Goal: Information Seeking & Learning: Learn about a topic

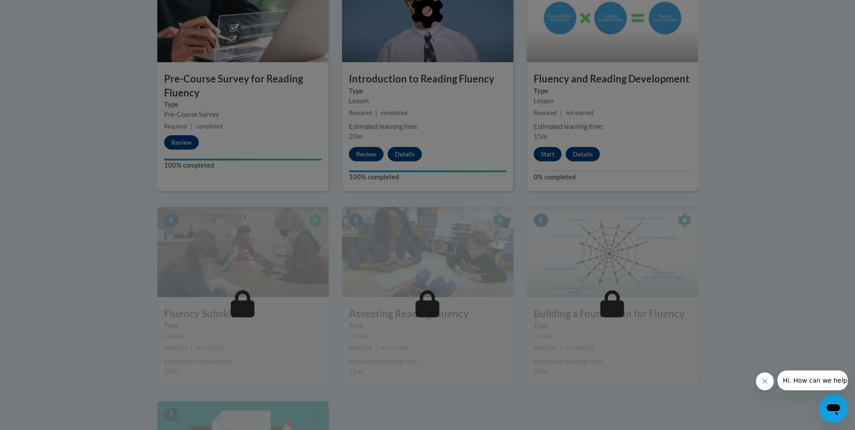
scroll to position [363, 0]
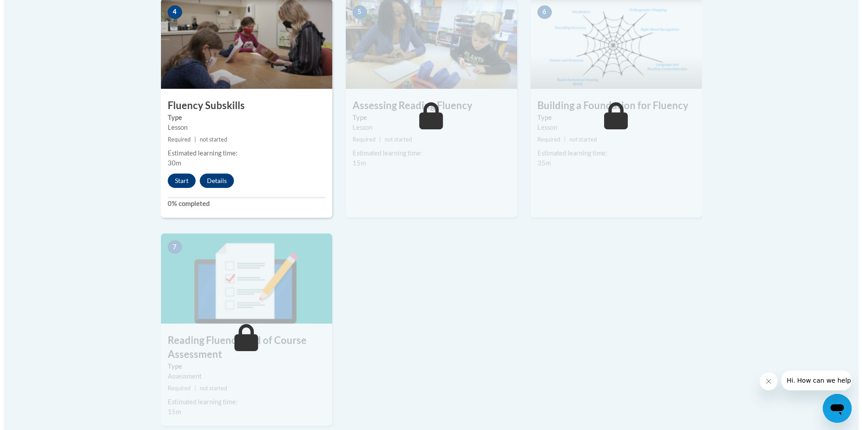
scroll to position [541, 0]
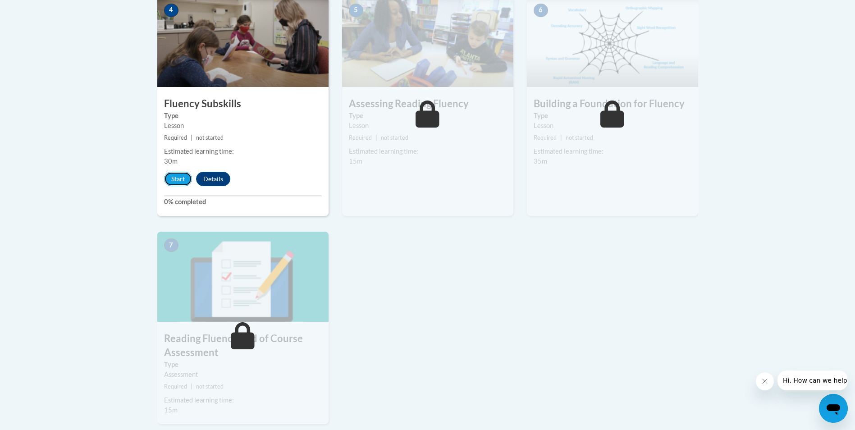
click at [180, 180] on button "Start" at bounding box center [178, 179] width 28 height 14
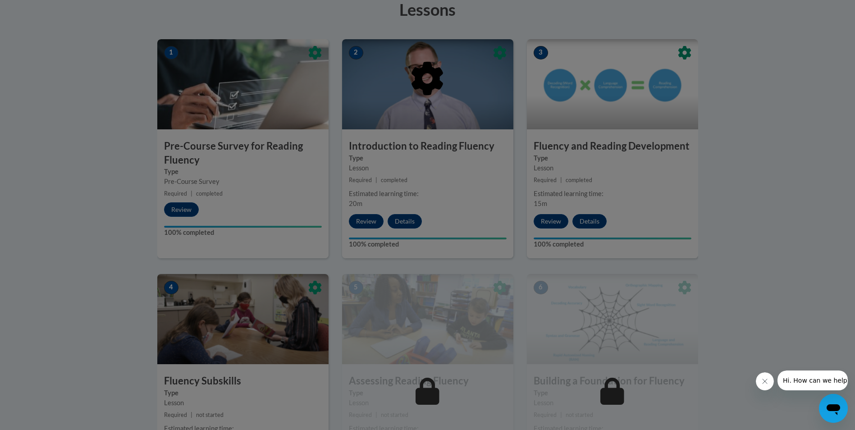
scroll to position [353, 0]
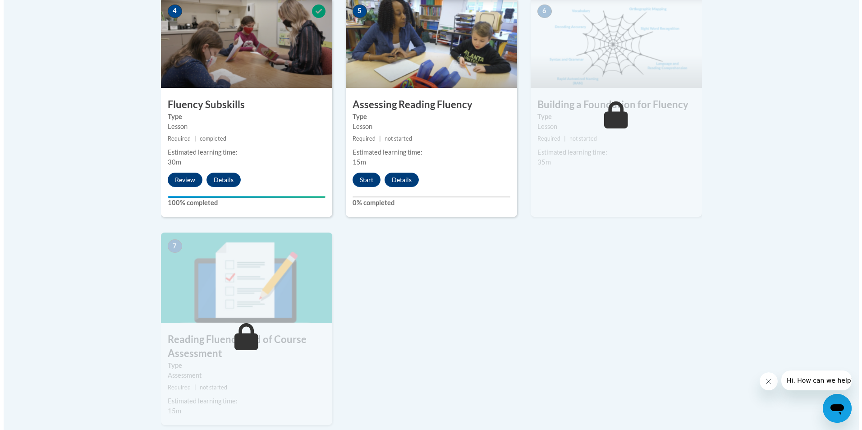
scroll to position [541, 0]
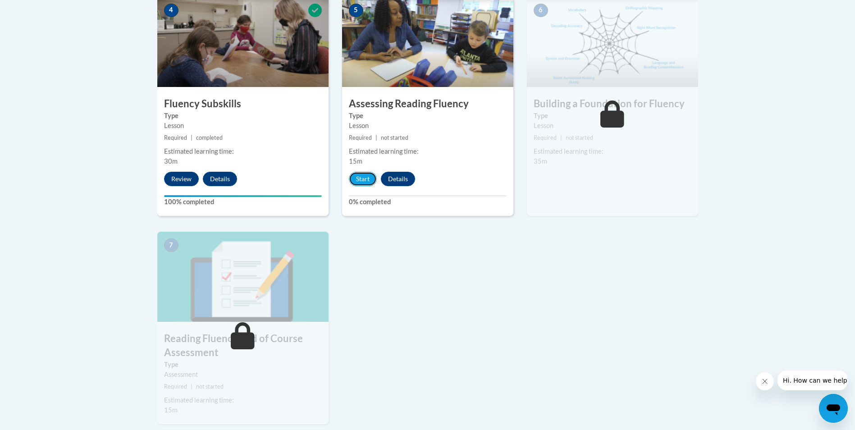
click at [364, 179] on button "Start" at bounding box center [363, 179] width 28 height 14
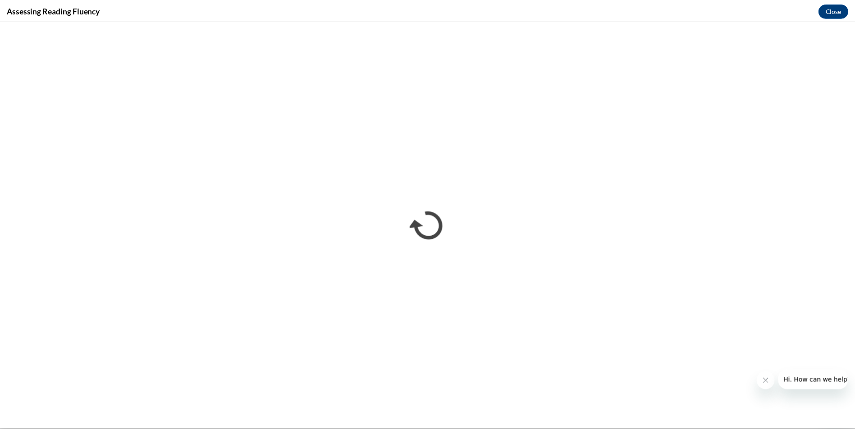
scroll to position [0, 0]
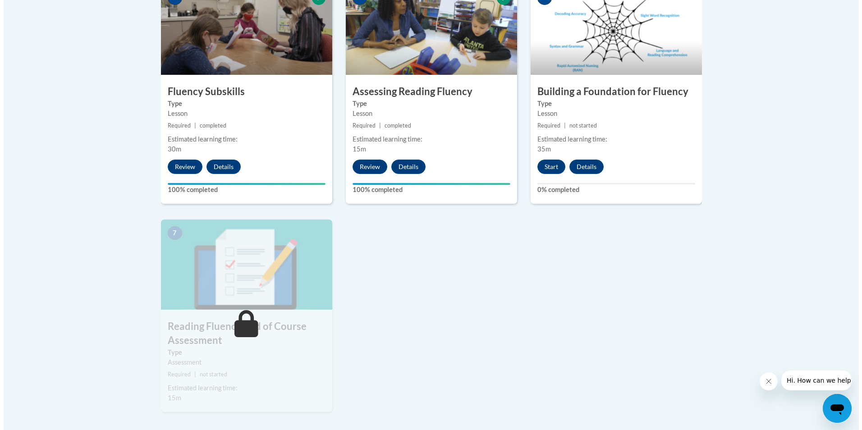
scroll to position [541, 0]
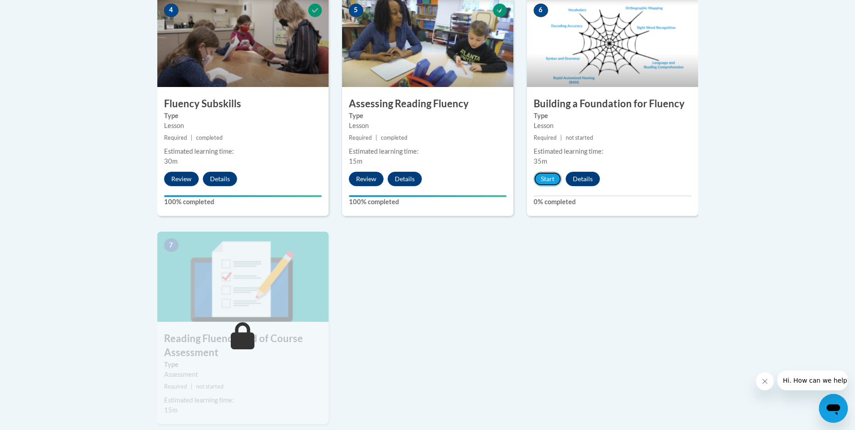
click at [546, 181] on button "Start" at bounding box center [548, 179] width 28 height 14
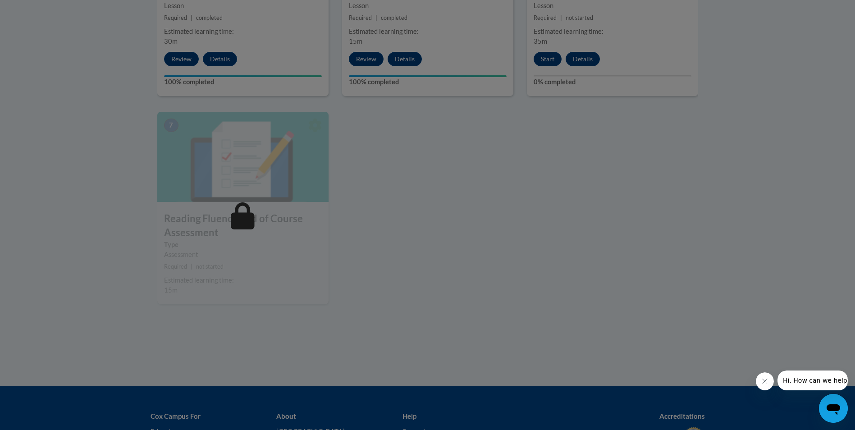
scroll to position [676, 0]
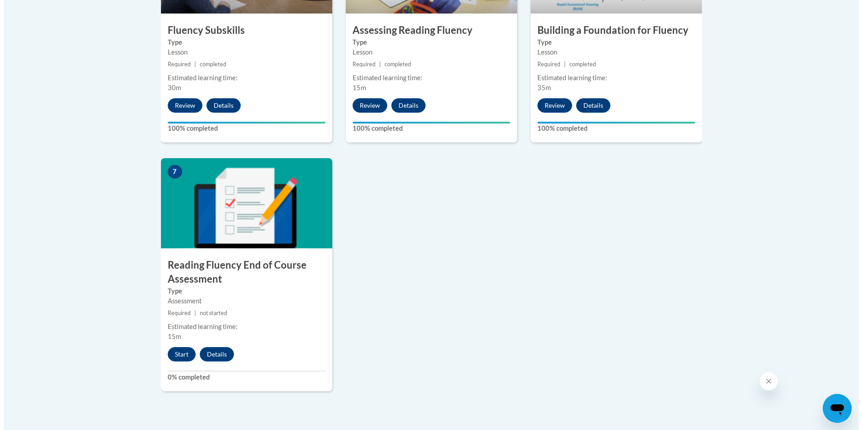
scroll to position [676, 0]
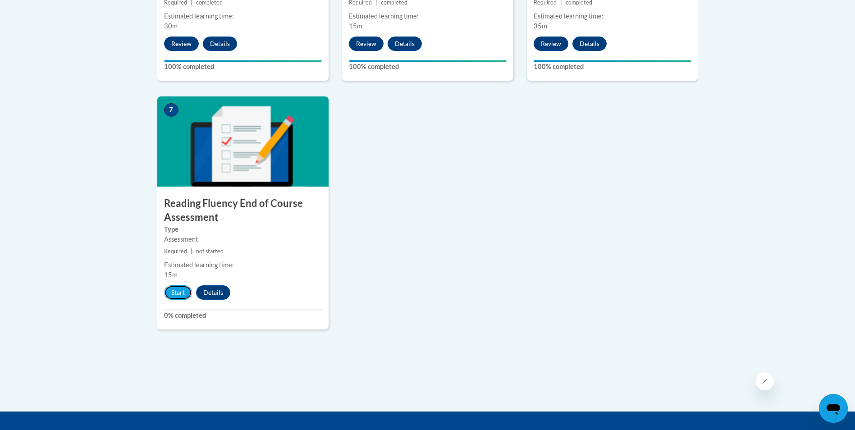
click at [183, 293] on button "Start" at bounding box center [178, 292] width 28 height 14
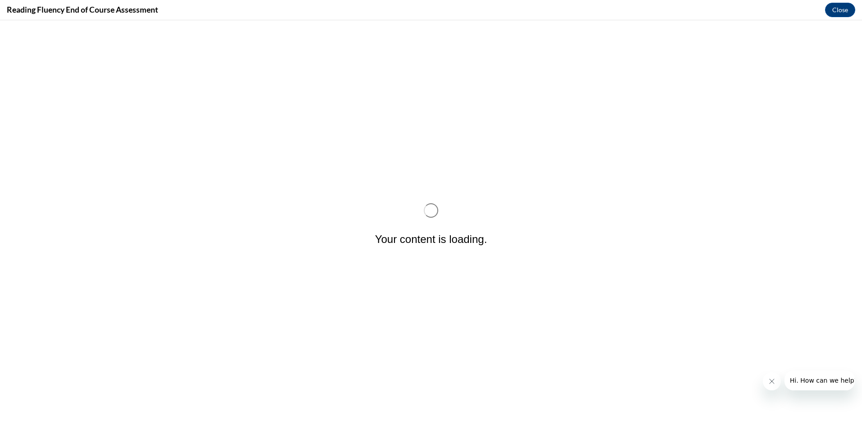
scroll to position [0, 0]
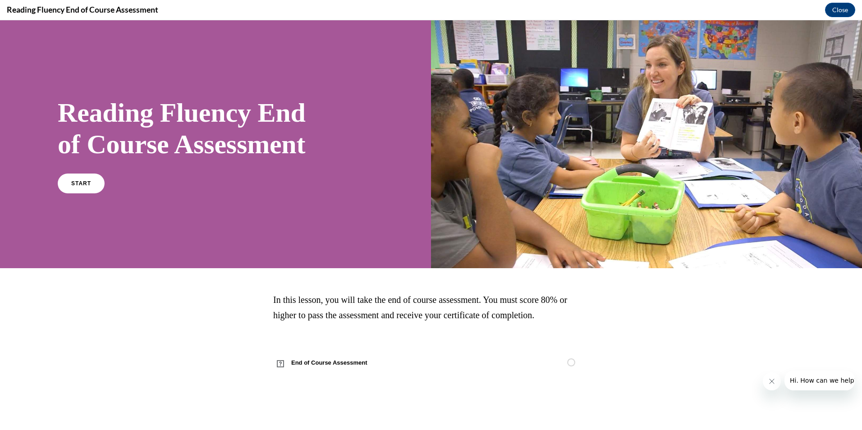
click at [80, 184] on span "START" at bounding box center [81, 183] width 20 height 6
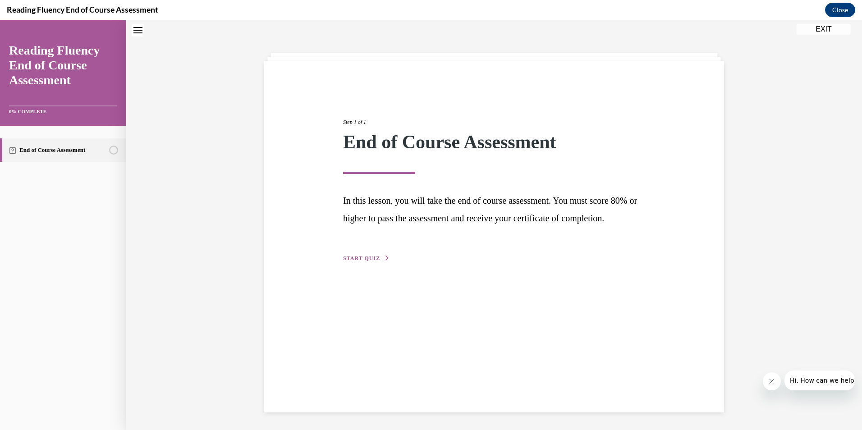
scroll to position [28, 0]
click at [359, 261] on span "START QUIZ" at bounding box center [361, 258] width 37 height 6
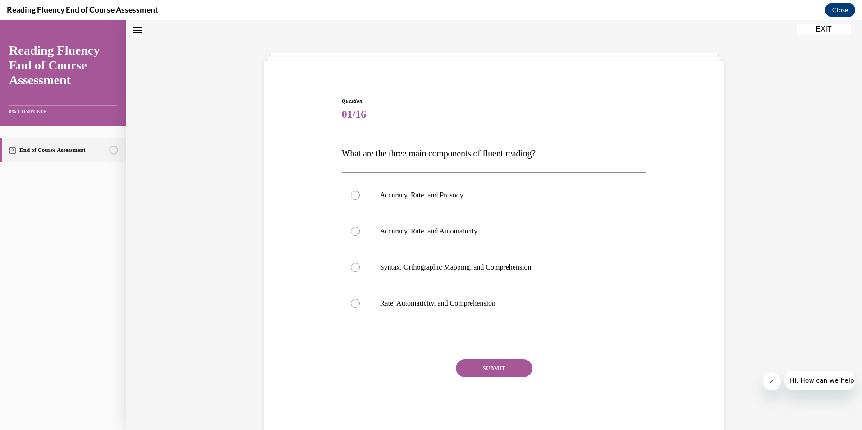
click at [352, 195] on div at bounding box center [355, 195] width 9 height 9
click at [352, 195] on input "Accuracy, Rate, and Prosody" at bounding box center [355, 195] width 9 height 9
radio input "true"
click at [485, 363] on button "SUBMIT" at bounding box center [494, 368] width 77 height 18
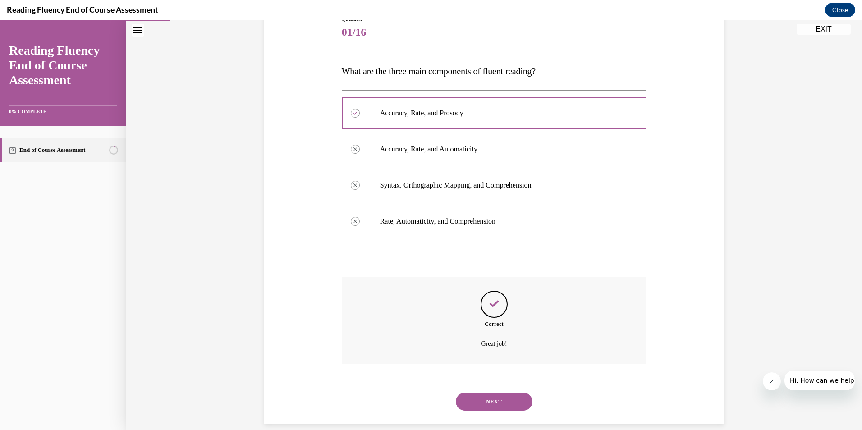
scroll to position [123, 0]
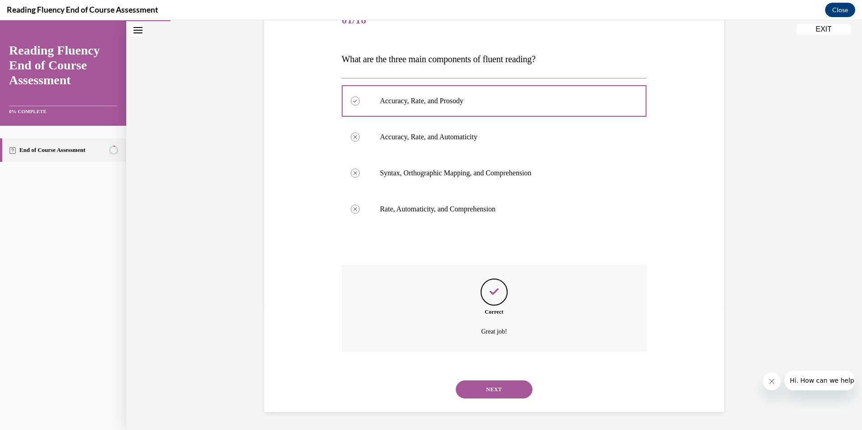
click at [478, 385] on button "NEXT" at bounding box center [494, 389] width 77 height 18
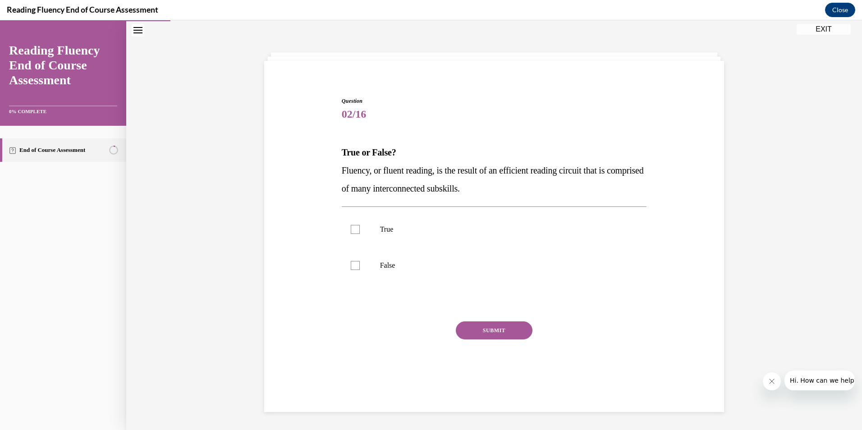
click at [351, 228] on div at bounding box center [355, 229] width 9 height 9
click at [351, 228] on input "True" at bounding box center [355, 229] width 9 height 9
drag, startPoint x: 513, startPoint y: 188, endPoint x: 299, endPoint y: 143, distance: 218.5
click at [299, 143] on div "Question 02/16 True or False? Fluency, or fluent reading, is the result of an e…" at bounding box center [494, 232] width 464 height 325
copy div "True or False? Fluency, or fluent reading, is the result of an efficient readin…"
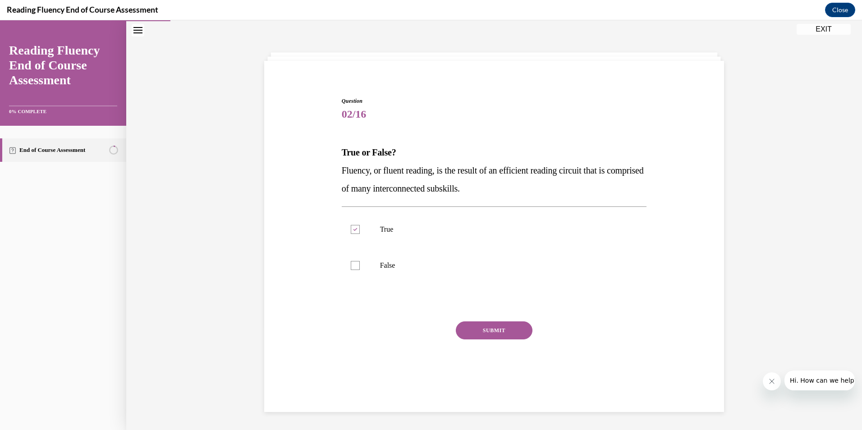
drag, startPoint x: 484, startPoint y: 236, endPoint x: 498, endPoint y: 261, distance: 28.7
click at [484, 236] on label "True" at bounding box center [494, 229] width 305 height 36
click at [360, 234] on input "True" at bounding box center [355, 229] width 9 height 9
click at [500, 328] on button "SUBMIT" at bounding box center [494, 330] width 77 height 18
click at [351, 230] on div at bounding box center [355, 229] width 9 height 9
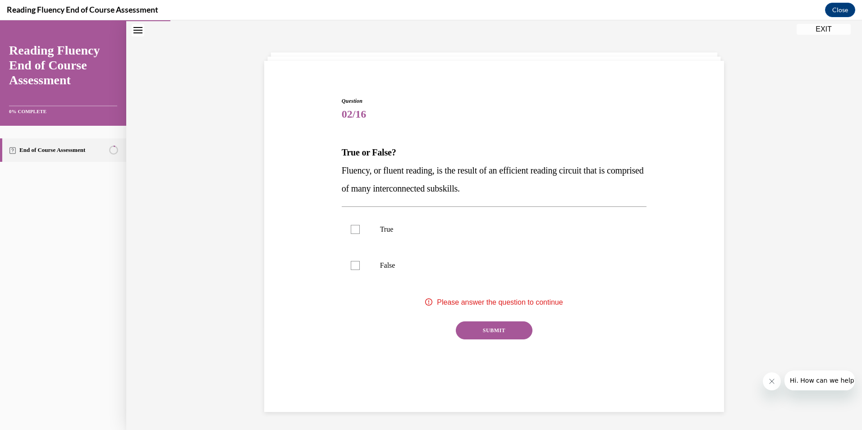
click at [351, 230] on input "True" at bounding box center [355, 229] width 9 height 9
checkbox input "true"
click at [487, 331] on button "SUBMIT" at bounding box center [494, 330] width 77 height 18
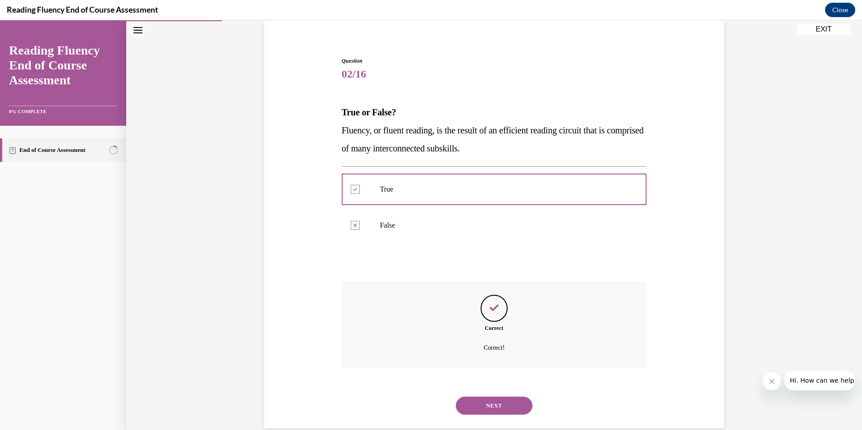
scroll to position [85, 0]
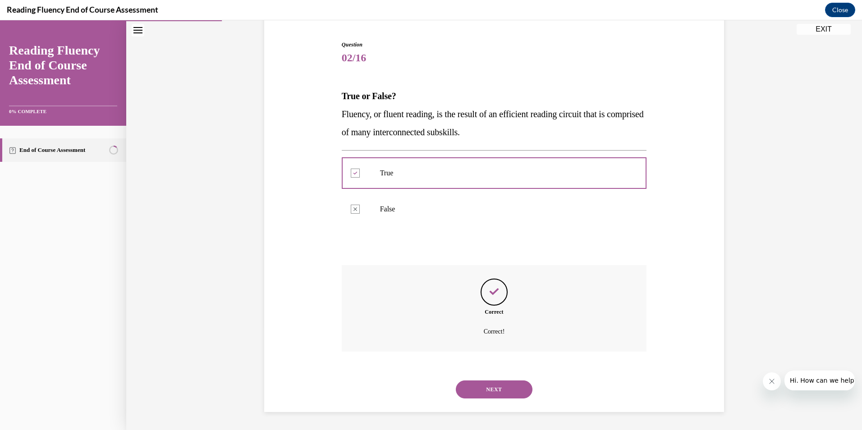
click at [482, 382] on button "NEXT" at bounding box center [494, 389] width 77 height 18
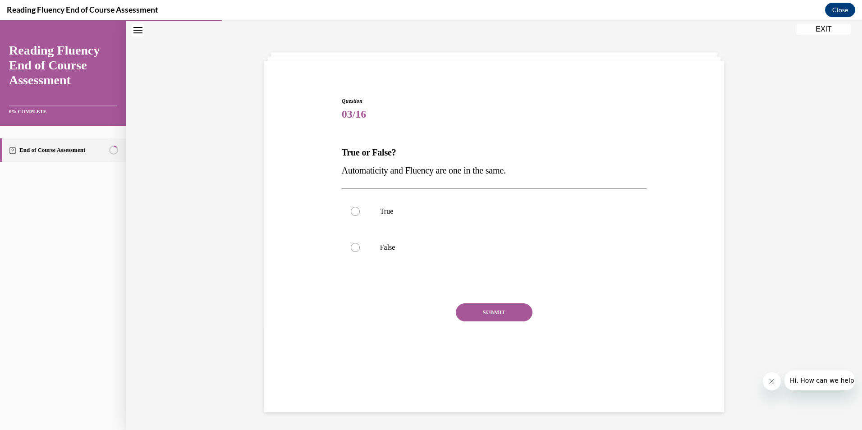
scroll to position [28, 0]
click at [351, 246] on div at bounding box center [355, 247] width 9 height 9
click at [351, 246] on input "False" at bounding box center [355, 247] width 9 height 9
radio input "true"
drag, startPoint x: 519, startPoint y: 170, endPoint x: 334, endPoint y: 154, distance: 186.0
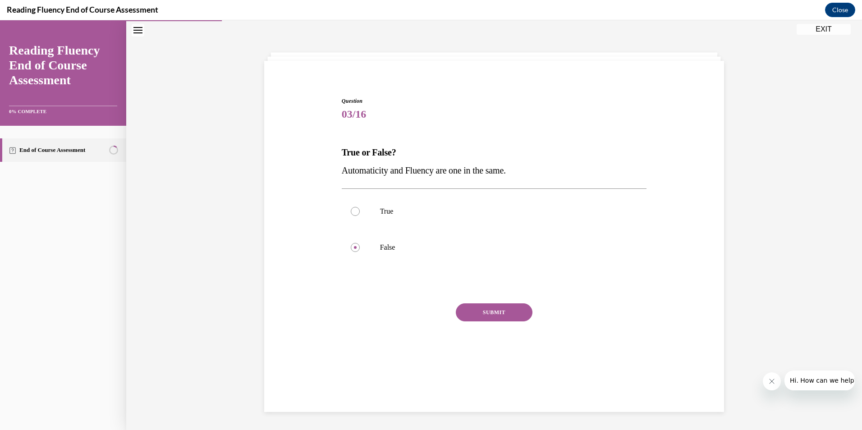
click at [334, 154] on div "Question 03/16 True or False? Automaticity and Fluency are one in the same.  Tr…" at bounding box center [494, 223] width 464 height 307
copy div "True or False? Automaticity and Fluency are one in the same."
click at [397, 327] on div "SUBMIT" at bounding box center [494, 325] width 305 height 45
click at [488, 314] on button "SUBMIT" at bounding box center [494, 312] width 77 height 18
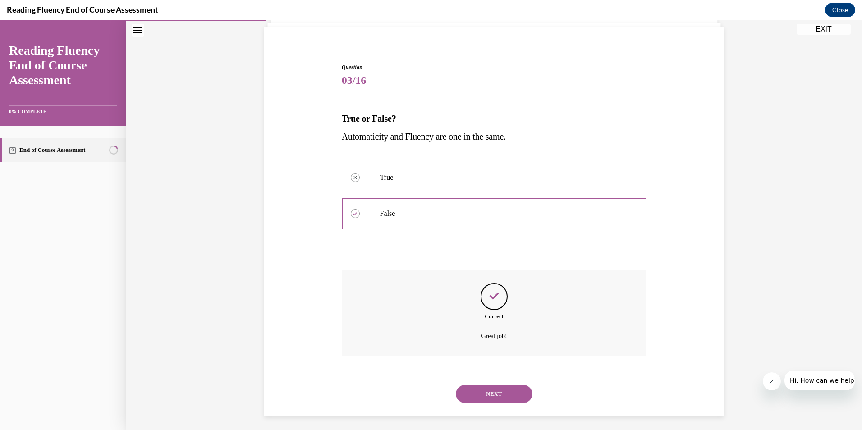
scroll to position [67, 0]
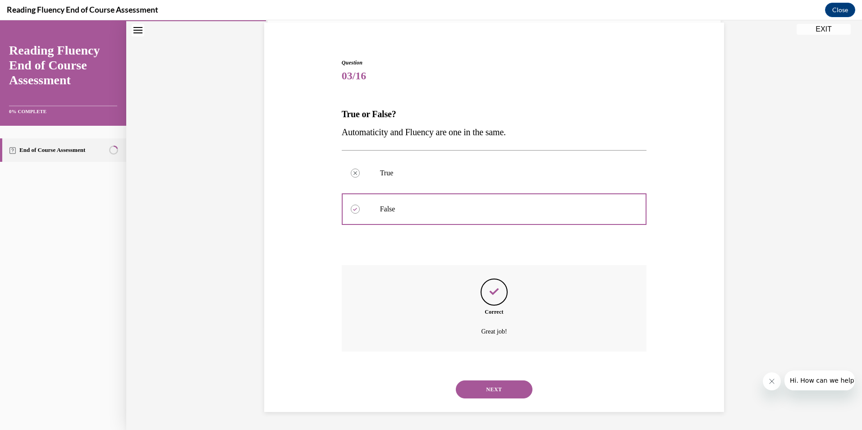
click at [510, 388] on button "NEXT" at bounding box center [494, 389] width 77 height 18
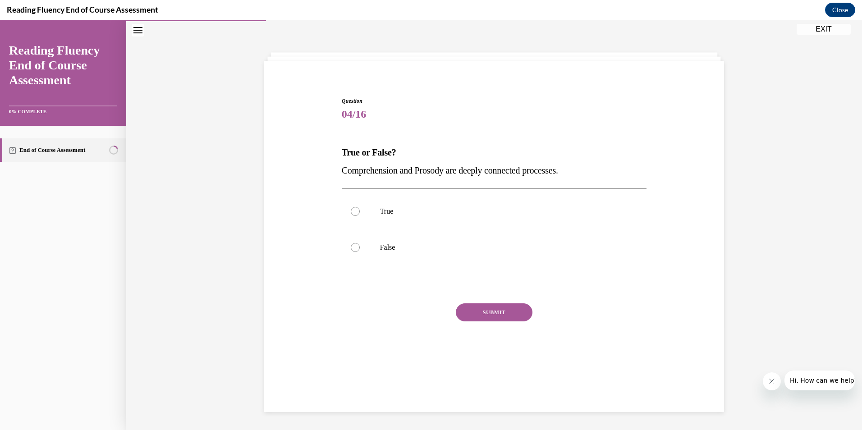
click at [351, 212] on div at bounding box center [355, 211] width 9 height 9
click at [351, 212] on input "True" at bounding box center [355, 211] width 9 height 9
radio input "true"
click at [488, 311] on button "SUBMIT" at bounding box center [494, 312] width 77 height 18
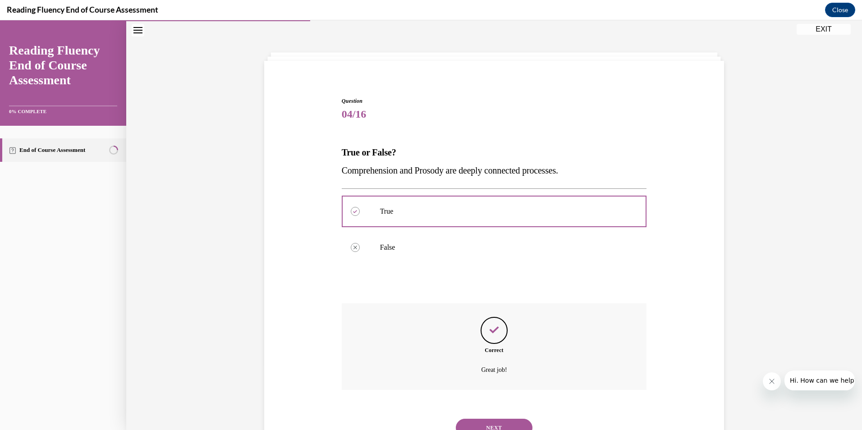
scroll to position [67, 0]
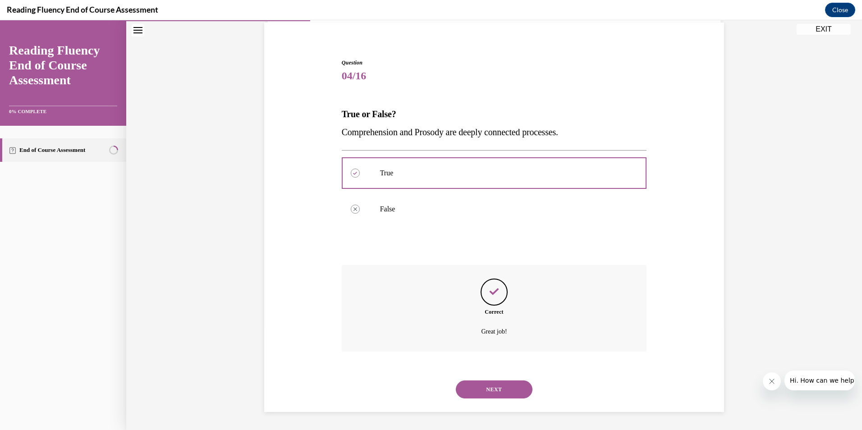
click at [510, 390] on button "NEXT" at bounding box center [494, 389] width 77 height 18
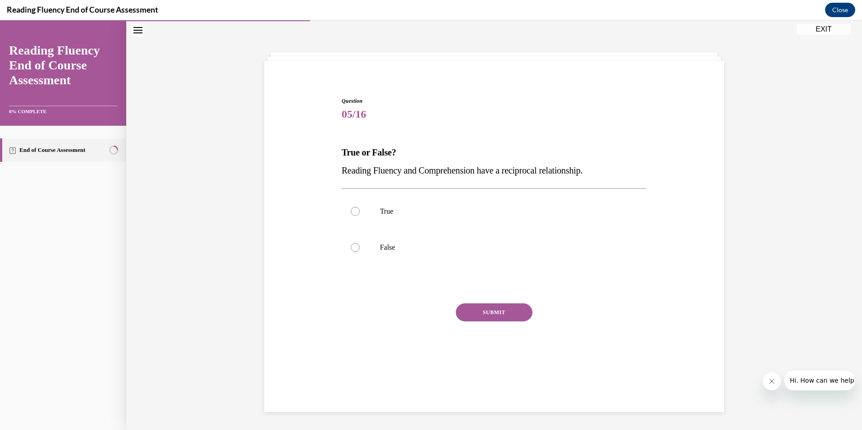
scroll to position [28, 0]
click at [354, 211] on div at bounding box center [355, 211] width 9 height 9
click at [354, 211] on input "True" at bounding box center [355, 211] width 9 height 9
radio input "true"
click at [498, 310] on button "SUBMIT" at bounding box center [494, 312] width 77 height 18
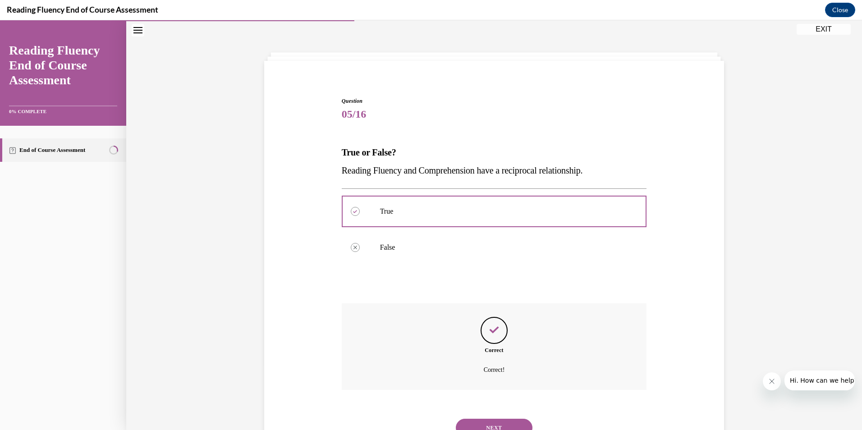
scroll to position [67, 0]
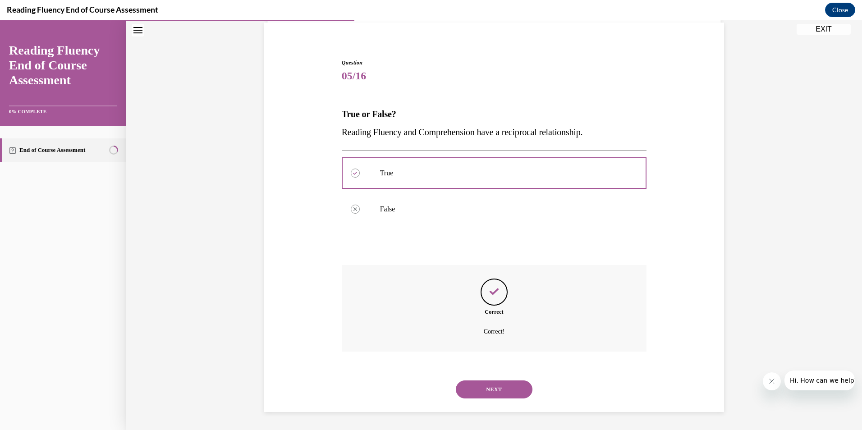
click at [494, 387] on button "NEXT" at bounding box center [494, 389] width 77 height 18
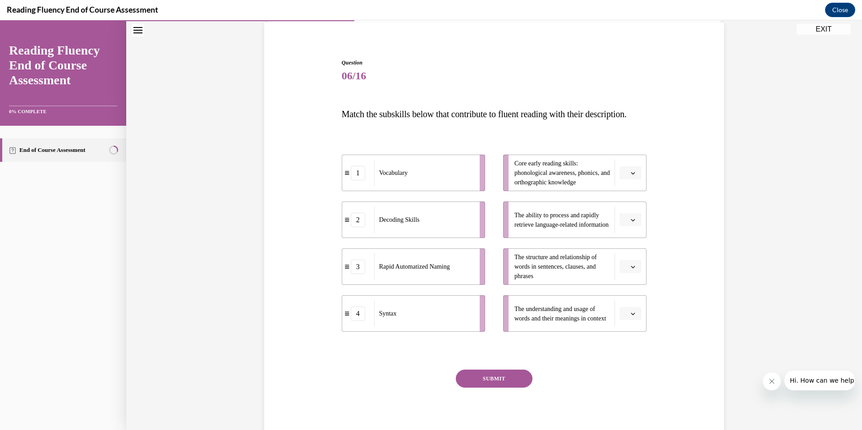
scroll to position [47, 0]
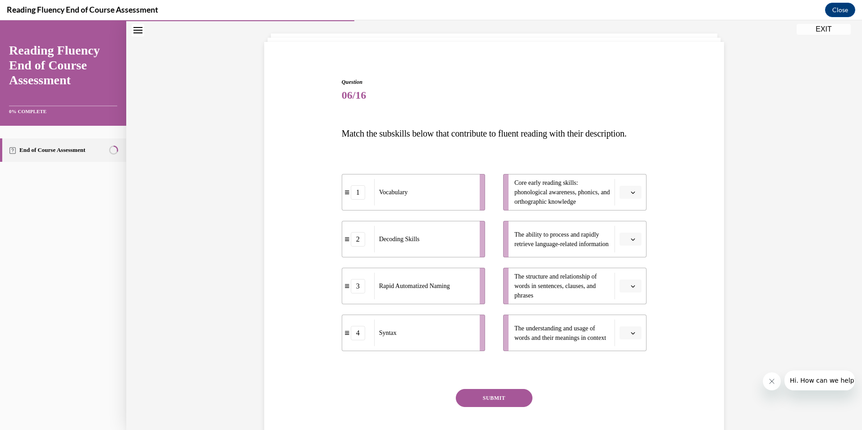
click at [625, 197] on span "Please select an option" at bounding box center [626, 192] width 3 height 9
click at [624, 265] on span "2" at bounding box center [623, 266] width 3 height 7
click at [631, 335] on icon "button" at bounding box center [633, 333] width 5 height 5
click at [623, 270] on div "1" at bounding box center [626, 277] width 23 height 18
click at [631, 242] on icon "button" at bounding box center [633, 239] width 5 height 5
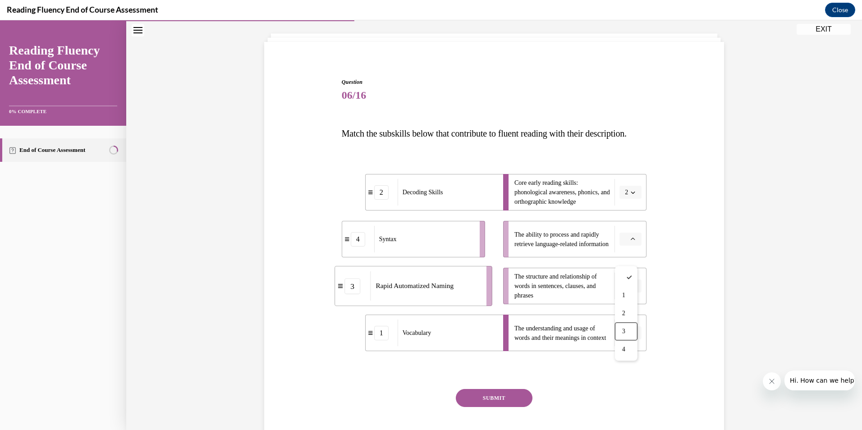
click at [623, 330] on span "3" at bounding box center [623, 331] width 3 height 7
click at [631, 288] on icon "button" at bounding box center [633, 286] width 5 height 5
click at [626, 394] on div "4" at bounding box center [626, 396] width 23 height 18
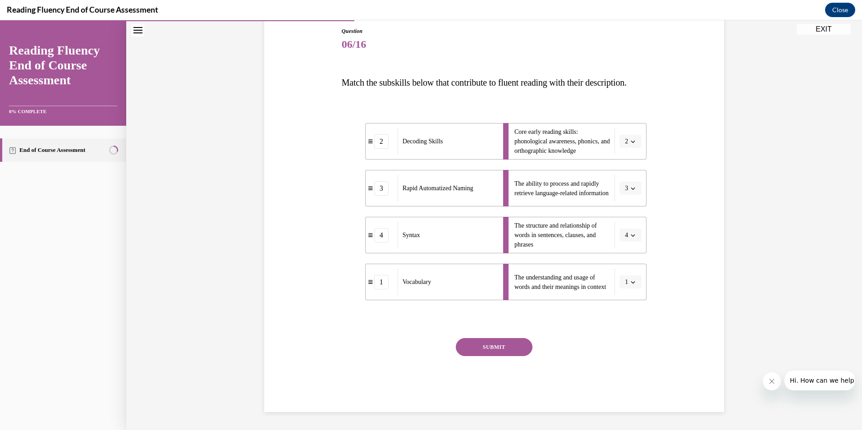
scroll to position [116, 0]
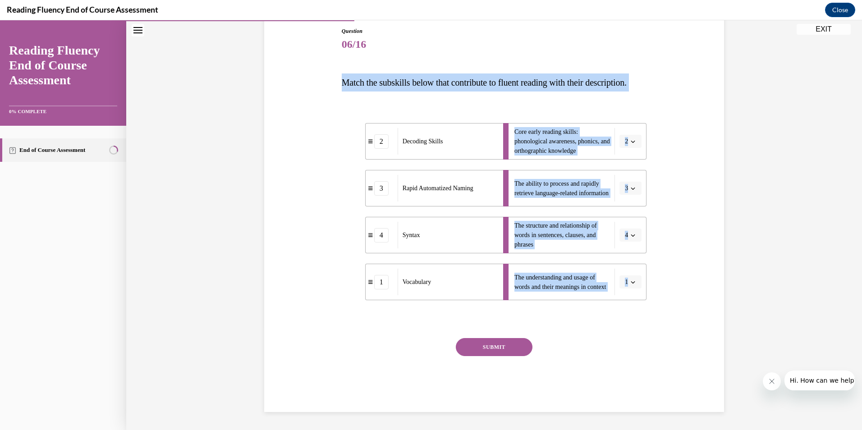
drag, startPoint x: 337, startPoint y: 61, endPoint x: 657, endPoint y: 302, distance: 400.8
click at [657, 302] on div "Question 06/16 Match the subskills below that contribute to fluent reading with…" at bounding box center [494, 206] width 464 height 412
click at [659, 302] on div "Question 06/16 Match the subskills below that contribute to fluent reading with…" at bounding box center [494, 206] width 464 height 412
click at [586, 320] on div at bounding box center [494, 319] width 305 height 11
click at [318, 300] on div "Question 06/16 Match the subskills below that contribute to fluent reading with…" at bounding box center [494, 206] width 464 height 412
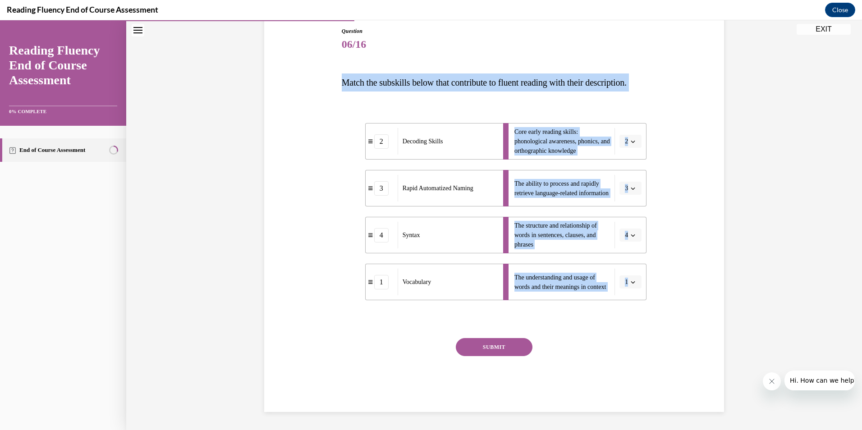
click at [325, 238] on div "Question 06/16 Match the subskills below that contribute to fluent reading with…" at bounding box center [494, 206] width 464 height 412
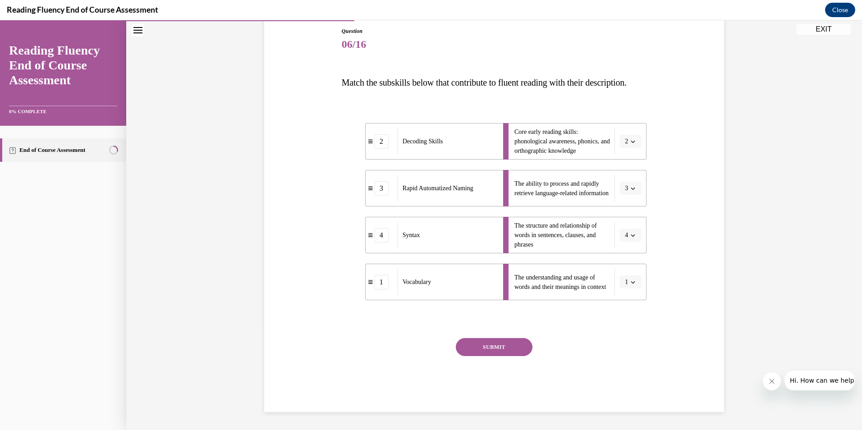
click at [486, 343] on button "SUBMIT" at bounding box center [494, 347] width 77 height 18
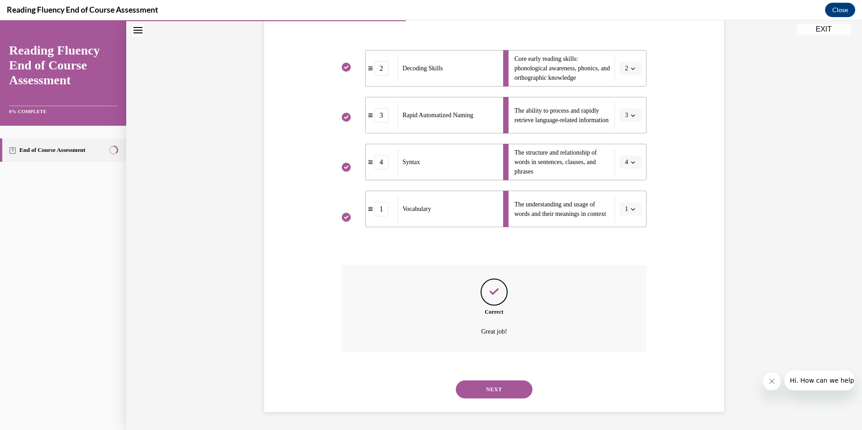
scroll to position [189, 0]
click at [491, 386] on button "NEXT" at bounding box center [494, 389] width 77 height 18
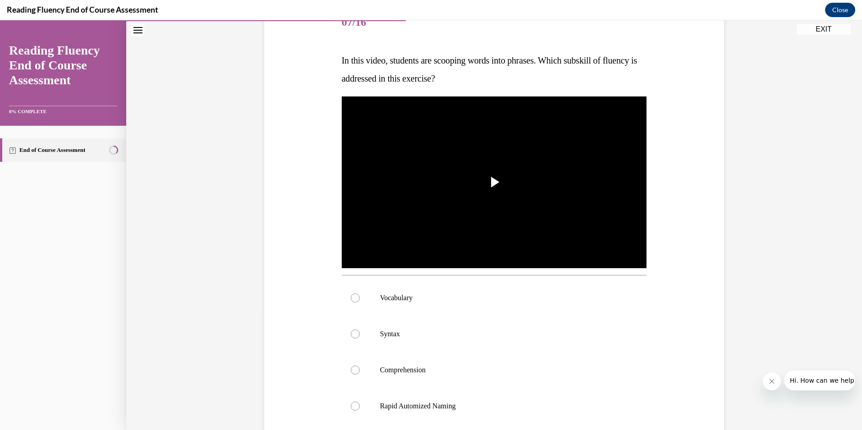
scroll to position [135, 0]
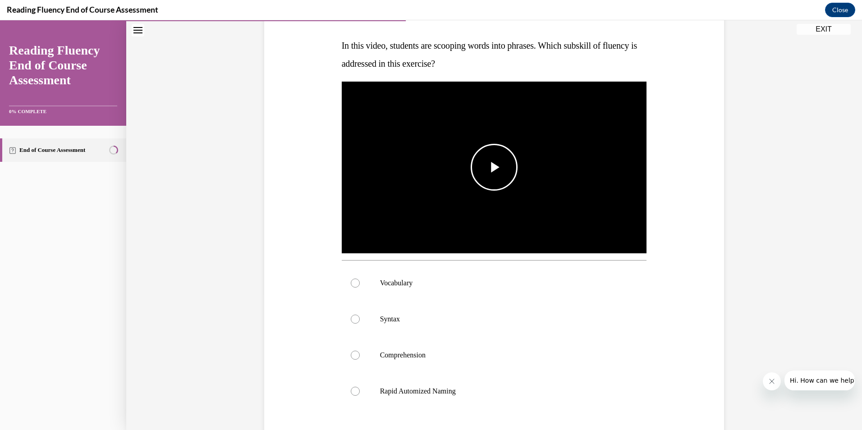
click at [494, 167] on span "Video player" at bounding box center [494, 167] width 0 height 0
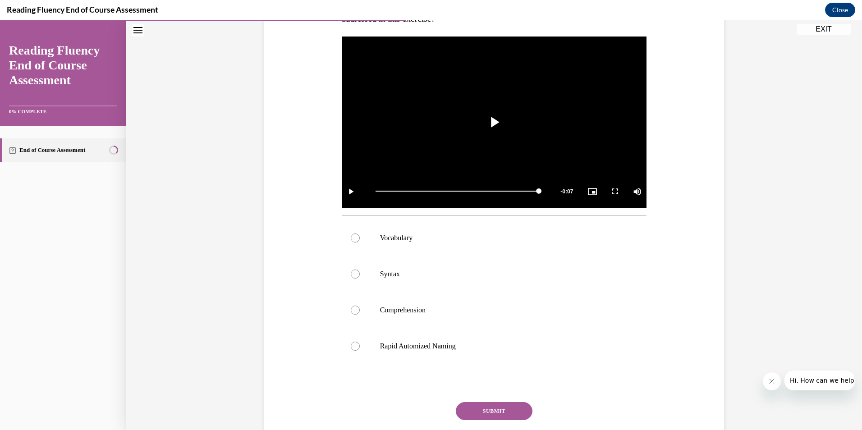
click at [346, 272] on label "Syntax" at bounding box center [494, 274] width 305 height 36
click at [351, 272] on input "Syntax" at bounding box center [355, 274] width 9 height 9
radio input "true"
click at [351, 272] on div at bounding box center [355, 274] width 9 height 9
click at [351, 272] on input "Syntax" at bounding box center [355, 274] width 9 height 9
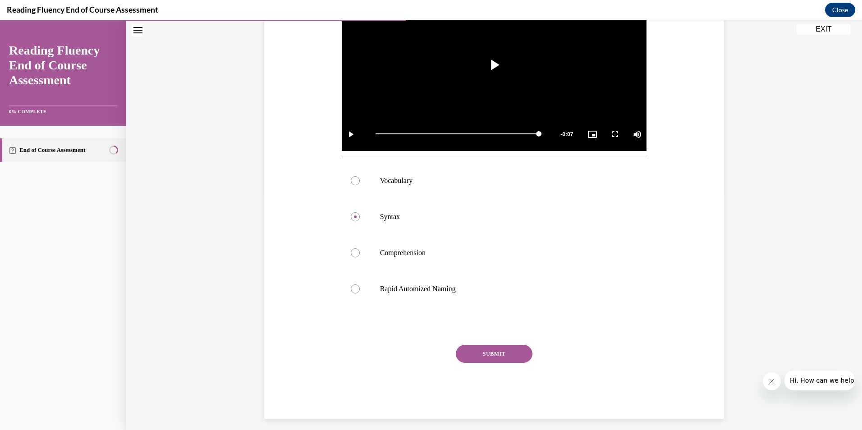
scroll to position [244, 0]
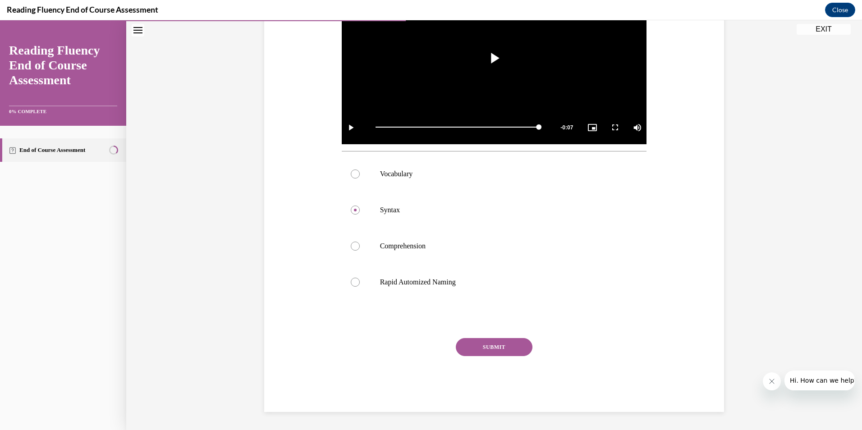
click at [488, 349] on button "SUBMIT" at bounding box center [494, 347] width 77 height 18
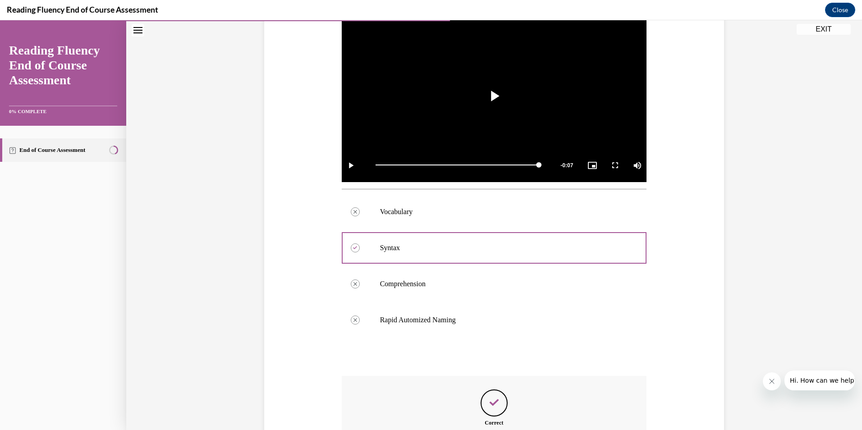
scroll to position [191, 0]
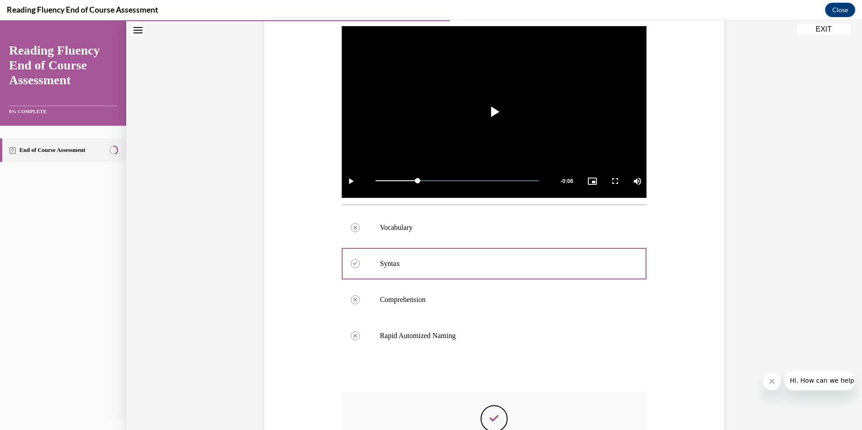
drag, startPoint x: 536, startPoint y: 179, endPoint x: 413, endPoint y: 179, distance: 122.6
click at [413, 180] on div "0:01" at bounding box center [396, 180] width 42 height 1
click at [413, 180] on div "0:01" at bounding box center [395, 180] width 41 height 1
click at [494, 112] on span "Video player" at bounding box center [494, 112] width 0 height 0
click at [350, 181] on span "Video player" at bounding box center [351, 181] width 18 height 0
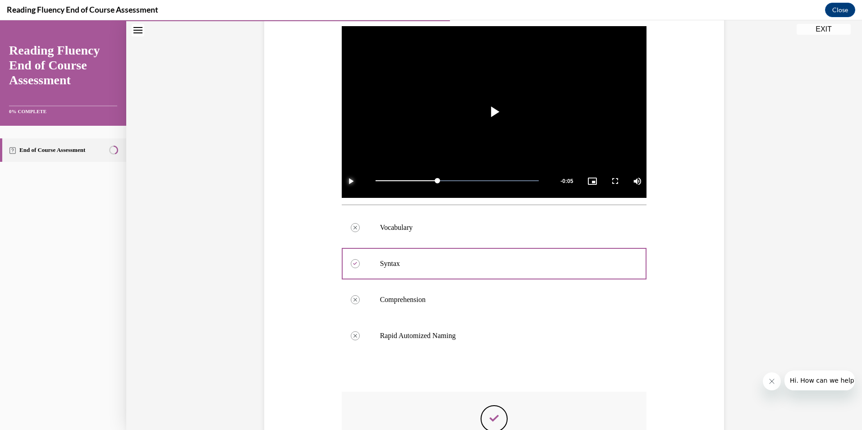
drag, startPoint x: 498, startPoint y: 179, endPoint x: 432, endPoint y: 189, distance: 66.6
click at [432, 189] on div "Loaded : 100.00% 0:02 0:02" at bounding box center [457, 181] width 173 height 34
click at [381, 133] on video "Video player" at bounding box center [494, 112] width 305 height 172
click at [494, 112] on span "Video player" at bounding box center [494, 112] width 0 height 0
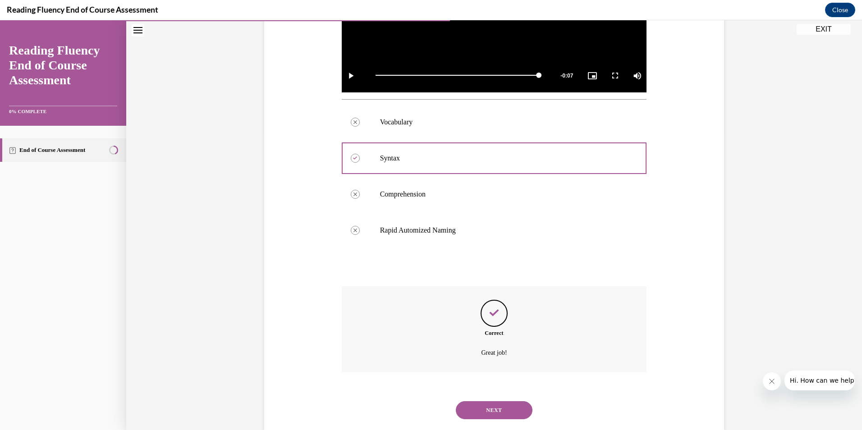
scroll to position [317, 0]
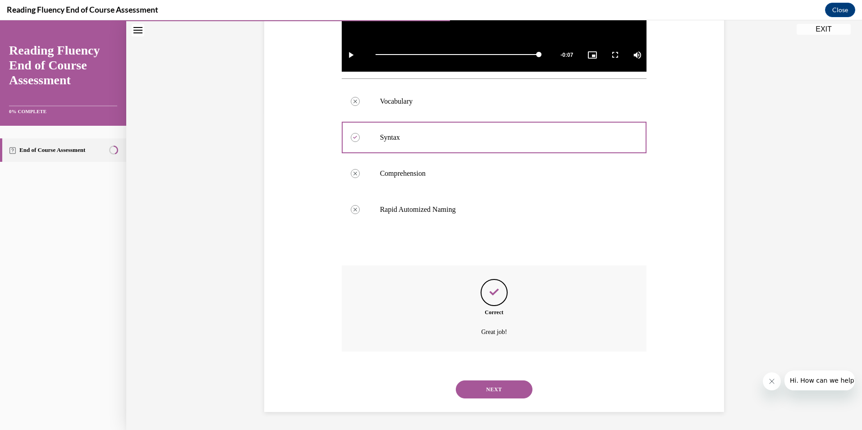
click at [489, 390] on button "NEXT" at bounding box center [494, 389] width 77 height 18
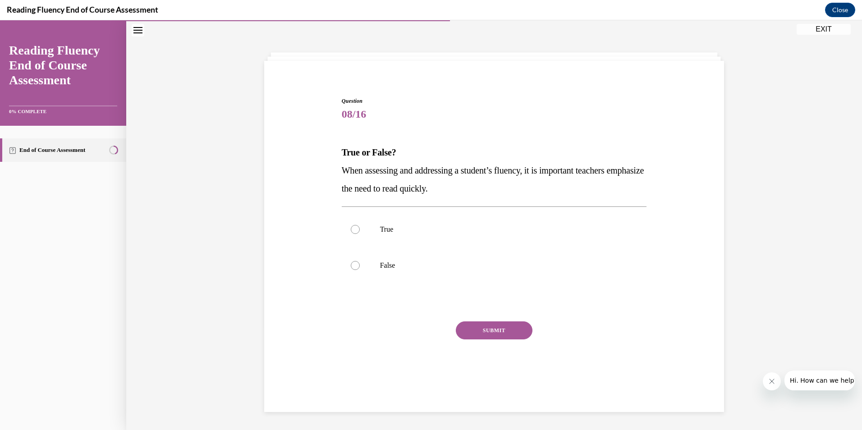
click at [352, 269] on div at bounding box center [355, 265] width 9 height 9
click at [352, 269] on input "False" at bounding box center [355, 265] width 9 height 9
radio input "true"
click at [498, 333] on button "SUBMIT" at bounding box center [494, 330] width 77 height 18
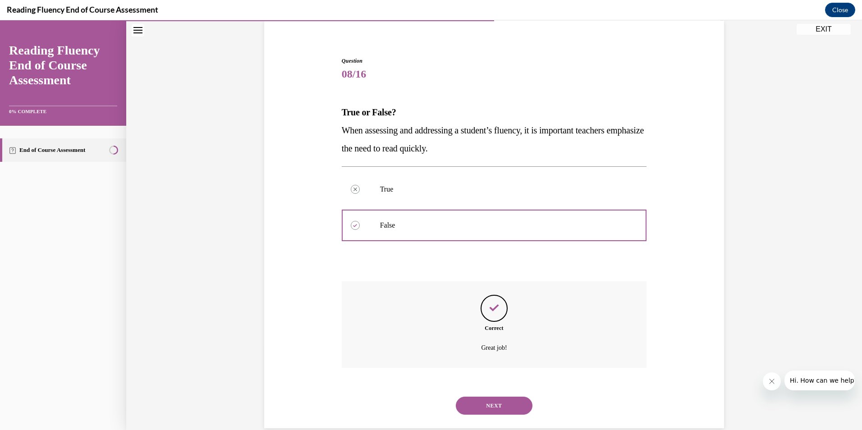
scroll to position [85, 0]
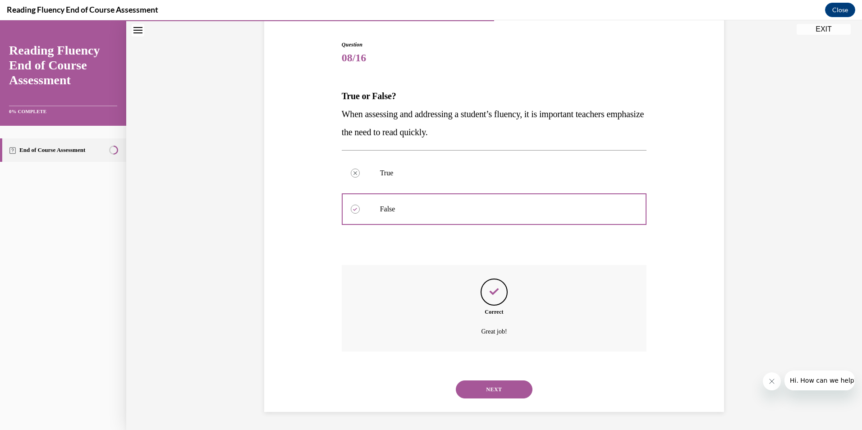
click at [497, 390] on button "NEXT" at bounding box center [494, 389] width 77 height 18
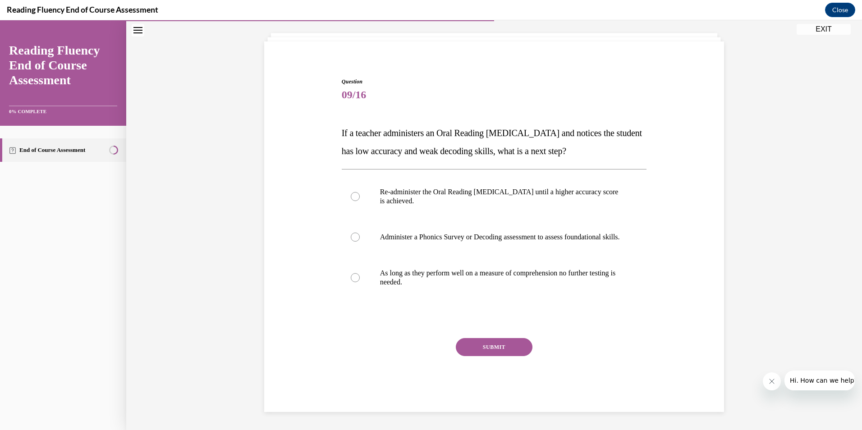
click at [353, 235] on div at bounding box center [355, 237] width 9 height 9
click at [353, 235] on input "Administer a Phonics Survey or Decoding assessment to assess foundational skill…" at bounding box center [355, 237] width 9 height 9
radio input "true"
click at [490, 348] on button "SUBMIT" at bounding box center [494, 347] width 77 height 18
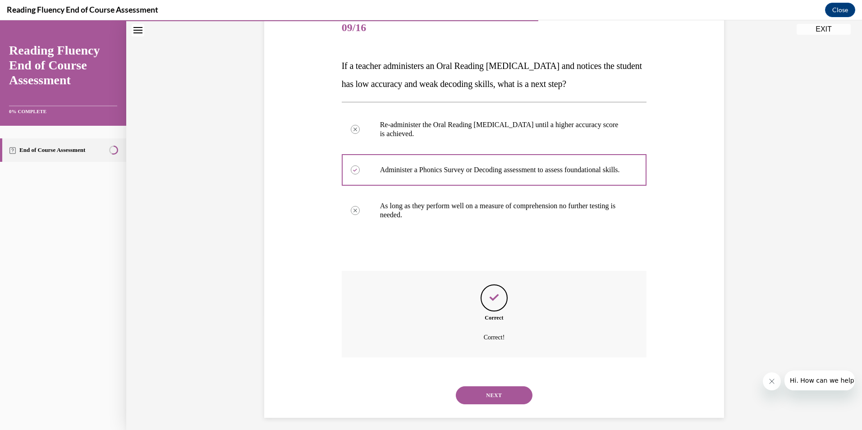
scroll to position [130, 0]
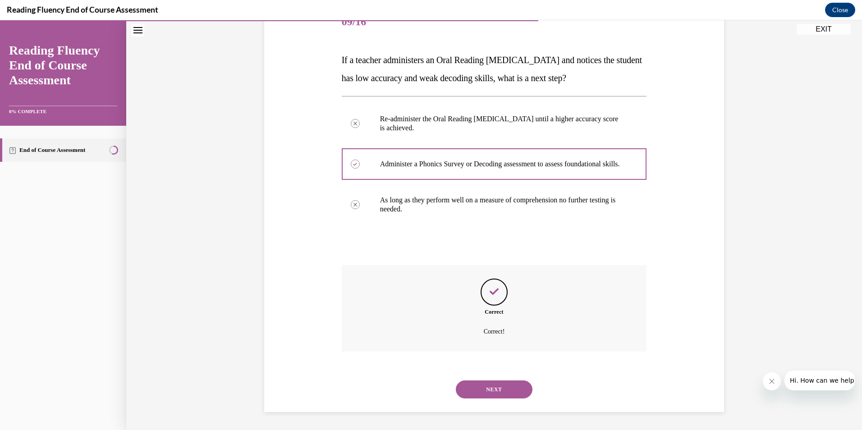
click at [476, 390] on button "NEXT" at bounding box center [494, 389] width 77 height 18
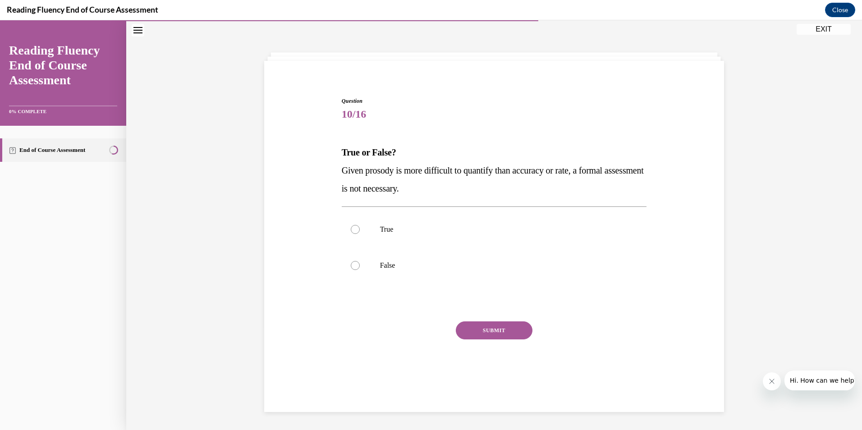
drag, startPoint x: 456, startPoint y: 188, endPoint x: 340, endPoint y: 151, distance: 121.2
click at [342, 151] on div "True or False? Given prosody is more difficult to quantify than accuracy or rat…" at bounding box center [494, 170] width 305 height 54
copy div "True or False? Given prosody is more difficult to quantify than accuracy or rat…"
click at [353, 263] on div at bounding box center [355, 265] width 9 height 9
click at [353, 263] on input "False" at bounding box center [355, 265] width 9 height 9
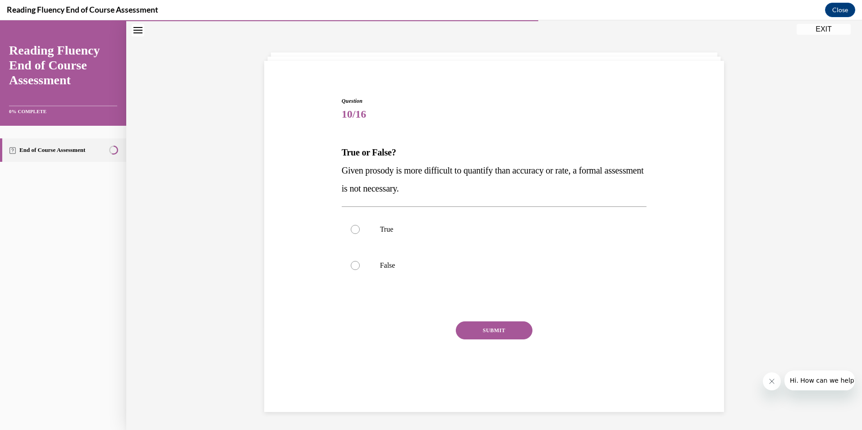
radio input "true"
click at [500, 333] on button "SUBMIT" at bounding box center [494, 330] width 77 height 18
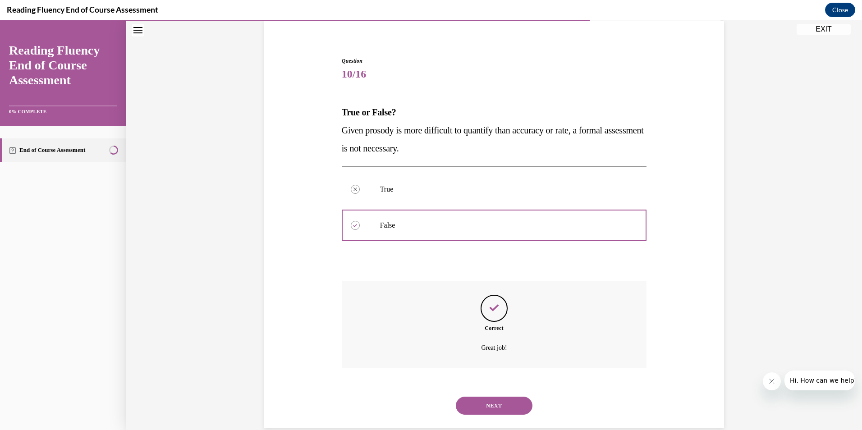
scroll to position [85, 0]
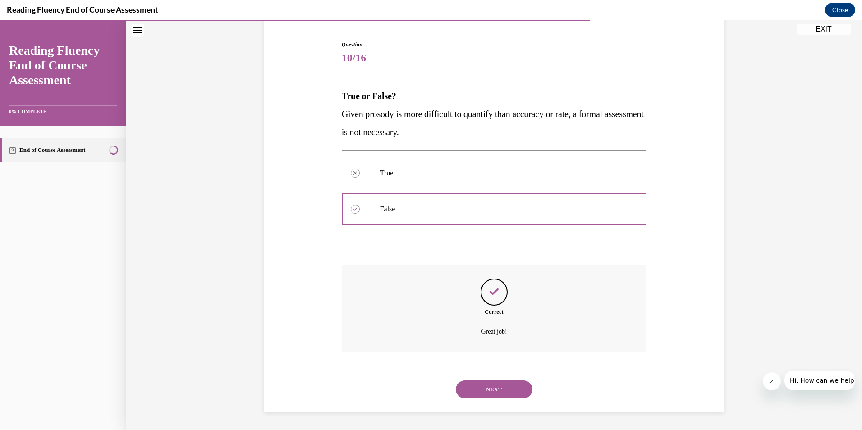
drag, startPoint x: 502, startPoint y: 389, endPoint x: 496, endPoint y: 383, distance: 8.9
click at [502, 389] on button "NEXT" at bounding box center [494, 389] width 77 height 18
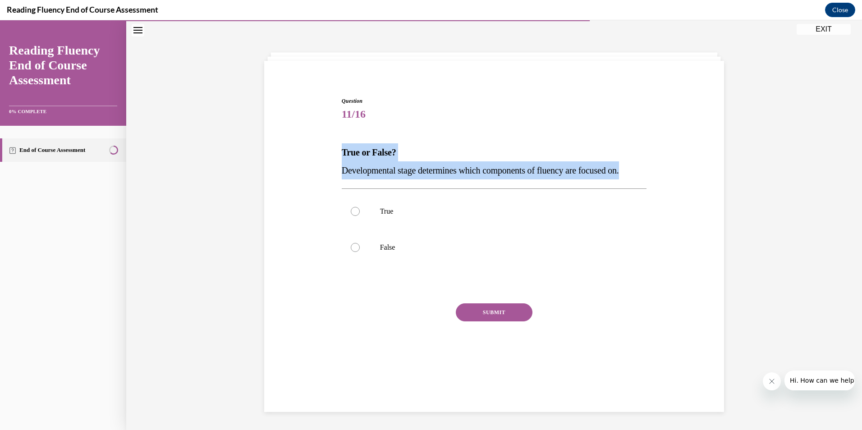
drag, startPoint x: 645, startPoint y: 171, endPoint x: 337, endPoint y: 151, distance: 308.5
click at [339, 151] on div "Question 11/16 True or False? Developmental stage determines which components o…" at bounding box center [494, 230] width 310 height 294
copy div "True or False? Developmental stage determines which components of fluency are f…"
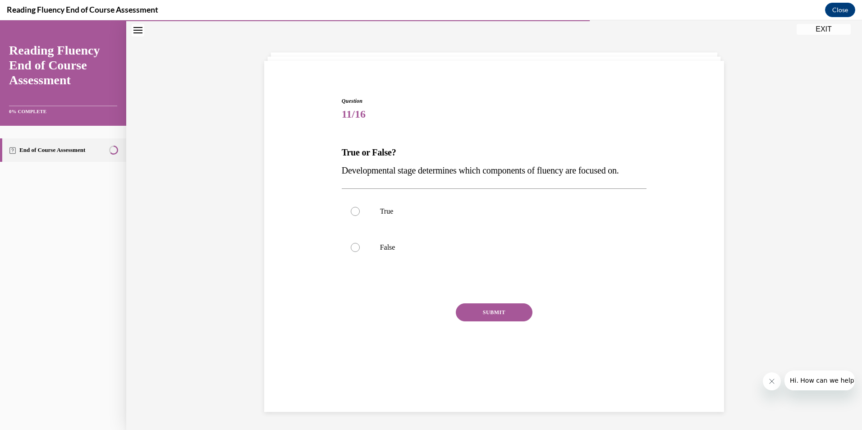
click at [354, 213] on div at bounding box center [355, 211] width 9 height 9
click at [354, 213] on input "True" at bounding box center [355, 211] width 9 height 9
radio input "true"
click at [509, 314] on button "SUBMIT" at bounding box center [494, 312] width 77 height 18
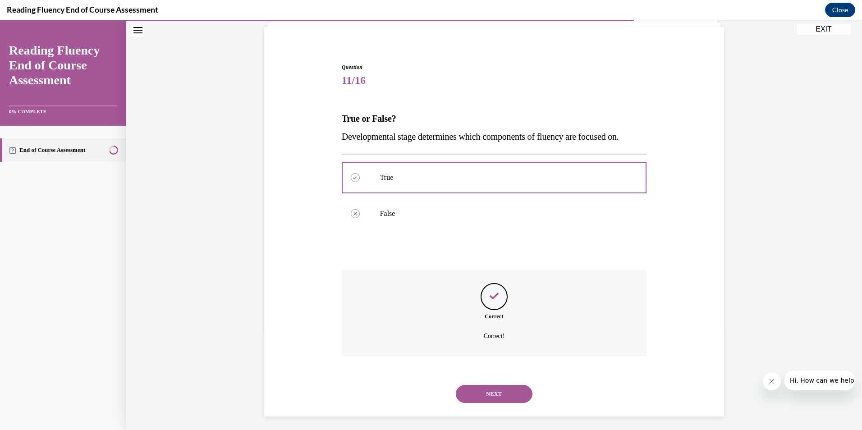
scroll to position [67, 0]
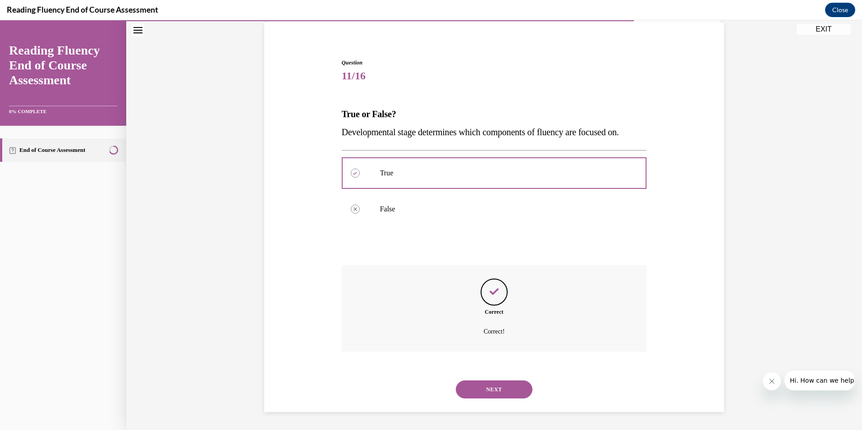
drag, startPoint x: 483, startPoint y: 385, endPoint x: 493, endPoint y: 380, distance: 11.3
click at [483, 385] on button "NEXT" at bounding box center [494, 389] width 77 height 18
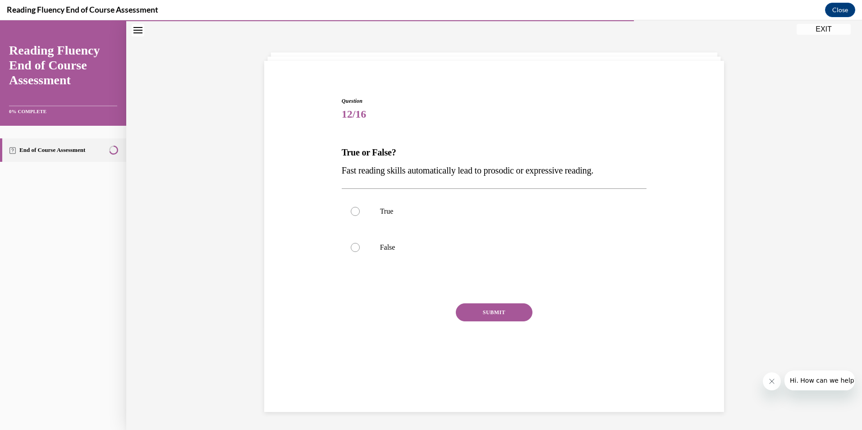
click at [354, 247] on div at bounding box center [355, 247] width 9 height 9
click at [354, 247] on input "False" at bounding box center [355, 247] width 9 height 9
radio input "true"
click at [484, 314] on button "SUBMIT" at bounding box center [494, 312] width 77 height 18
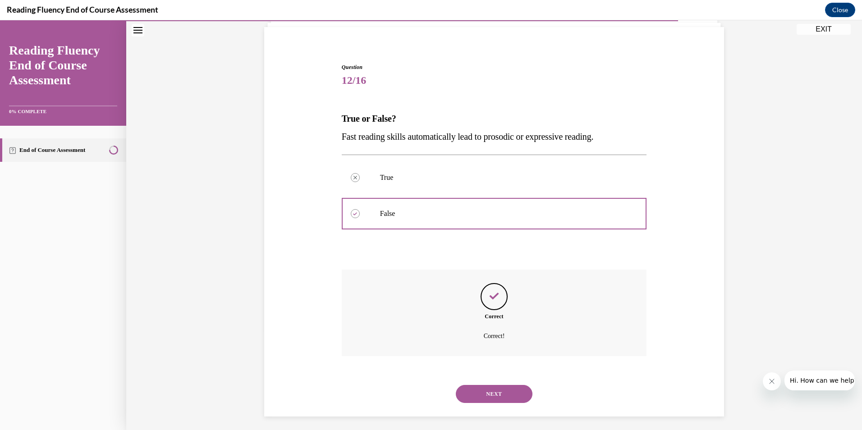
scroll to position [67, 0]
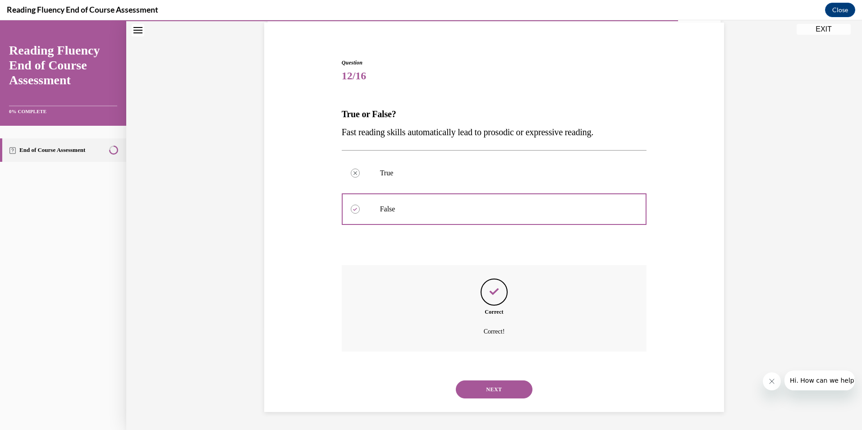
click at [494, 390] on button "NEXT" at bounding box center [494, 389] width 77 height 18
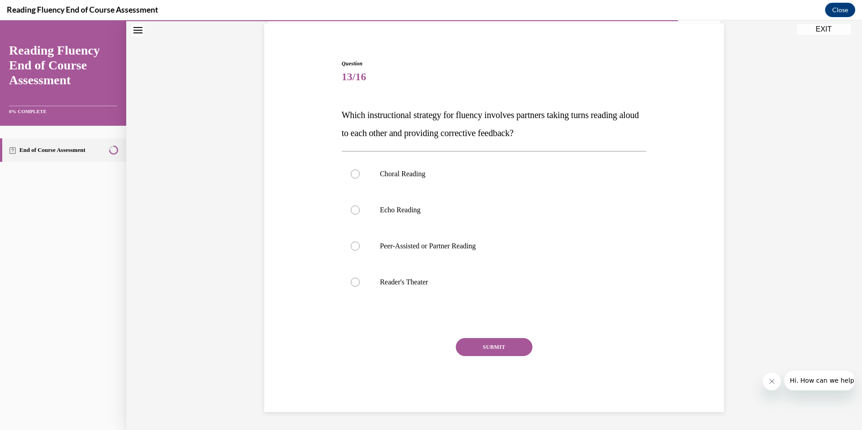
scroll to position [46, 0]
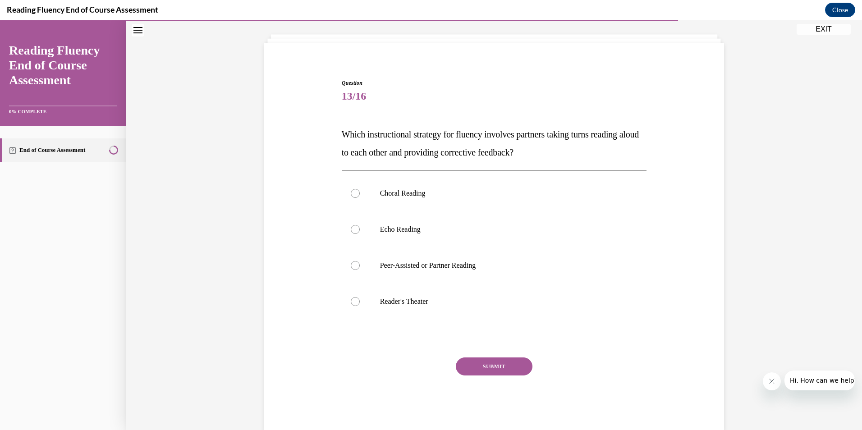
click at [353, 264] on div at bounding box center [355, 265] width 9 height 9
click at [353, 264] on input "Peer-Assisted or Partner Reading" at bounding box center [355, 265] width 9 height 9
radio input "true"
click at [485, 370] on button "SUBMIT" at bounding box center [494, 366] width 77 height 18
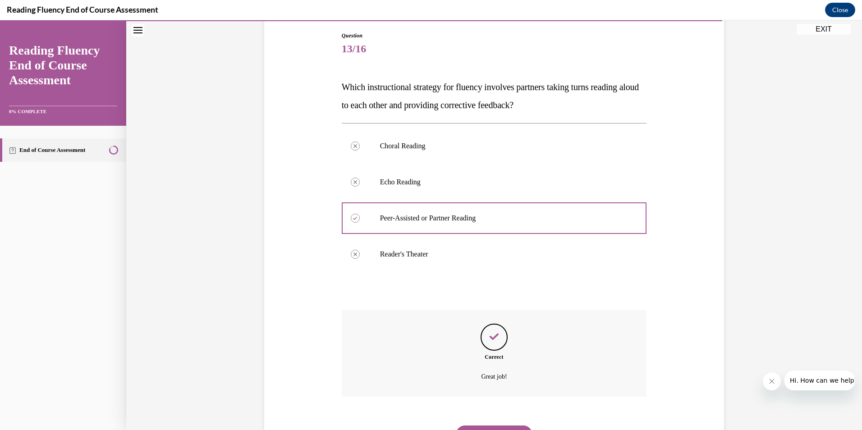
scroll to position [139, 0]
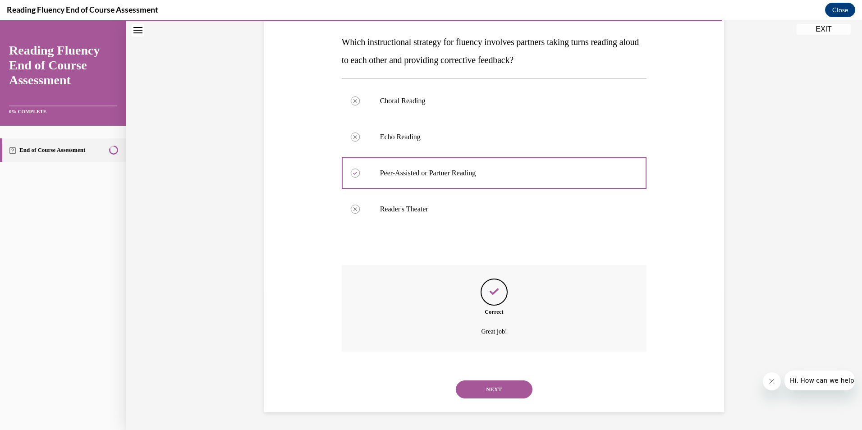
click at [484, 389] on button "NEXT" at bounding box center [494, 389] width 77 height 18
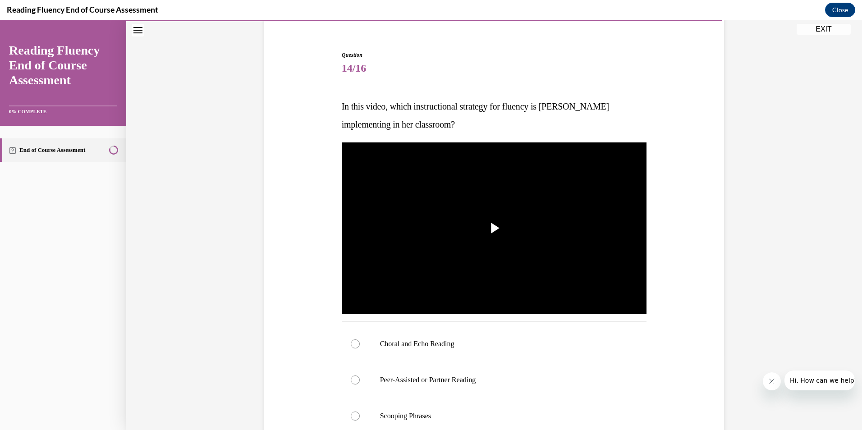
scroll to position [90, 0]
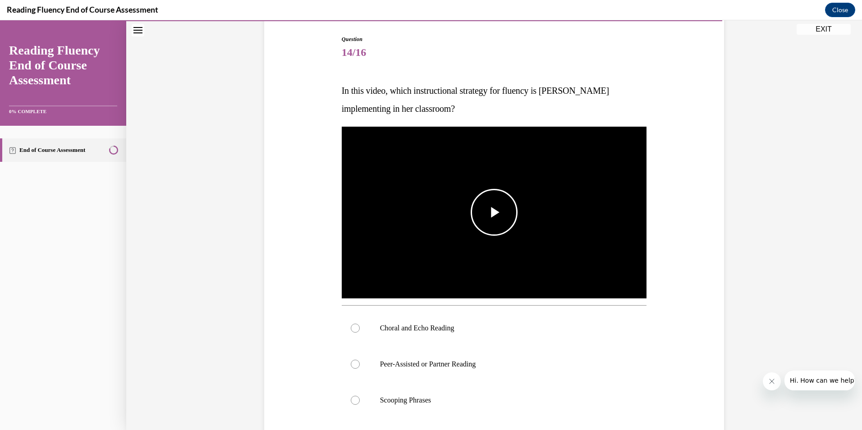
click at [494, 212] on span "Video player" at bounding box center [494, 212] width 0 height 0
click at [351, 328] on div at bounding box center [355, 328] width 9 height 9
click at [351, 328] on input "Choral and Echo Reading" at bounding box center [355, 328] width 9 height 9
radio input "true"
drag, startPoint x: 534, startPoint y: 280, endPoint x: 491, endPoint y: 283, distance: 43.4
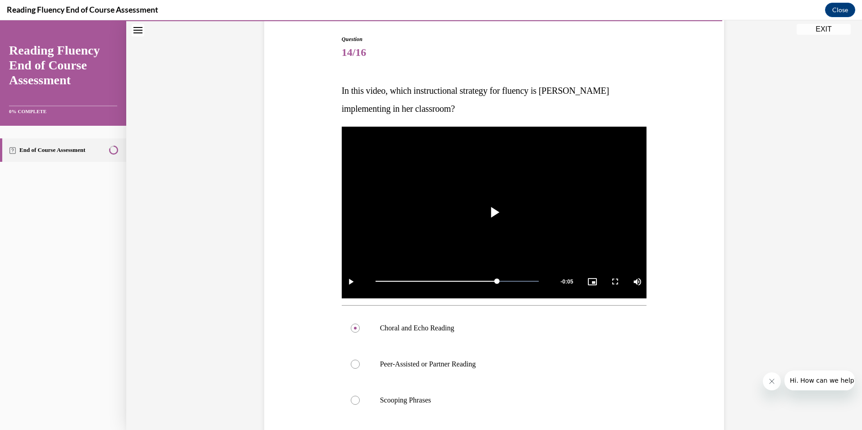
click at [491, 282] on div "0:13" at bounding box center [435, 281] width 121 height 1
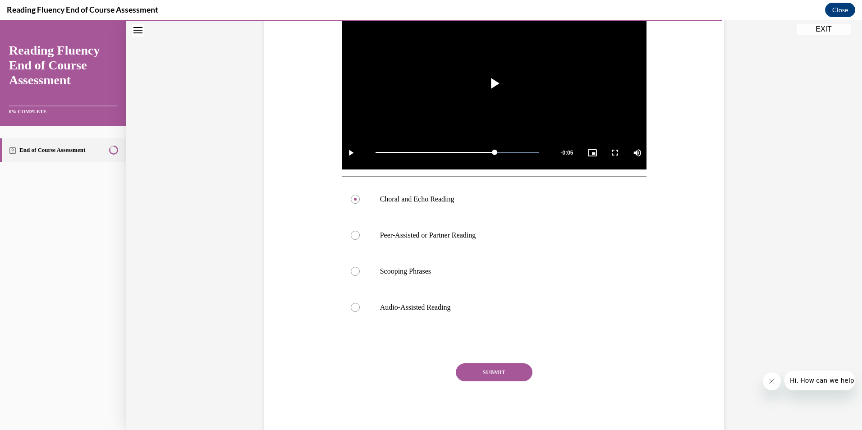
scroll to position [225, 0]
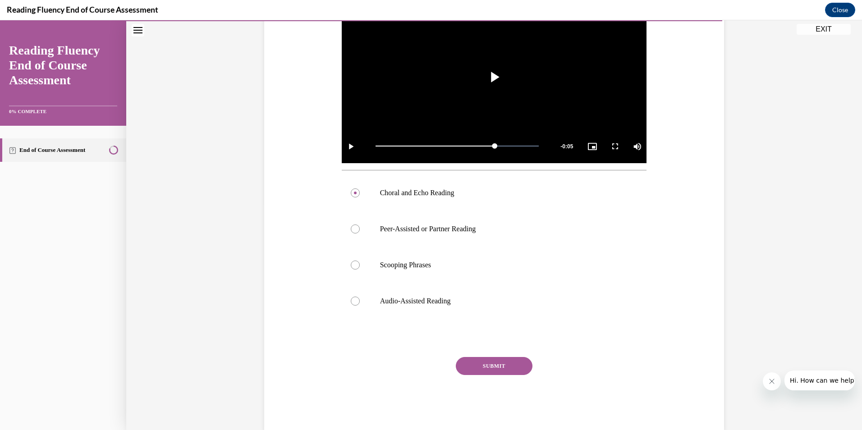
click at [497, 367] on button "SUBMIT" at bounding box center [494, 366] width 77 height 18
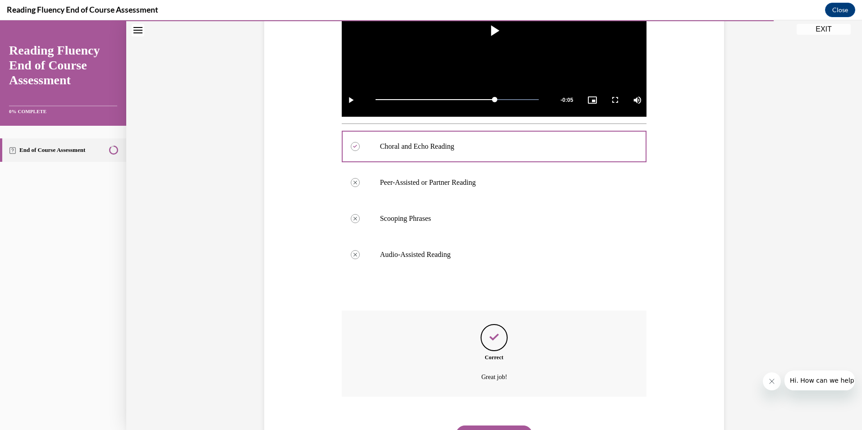
scroll to position [227, 0]
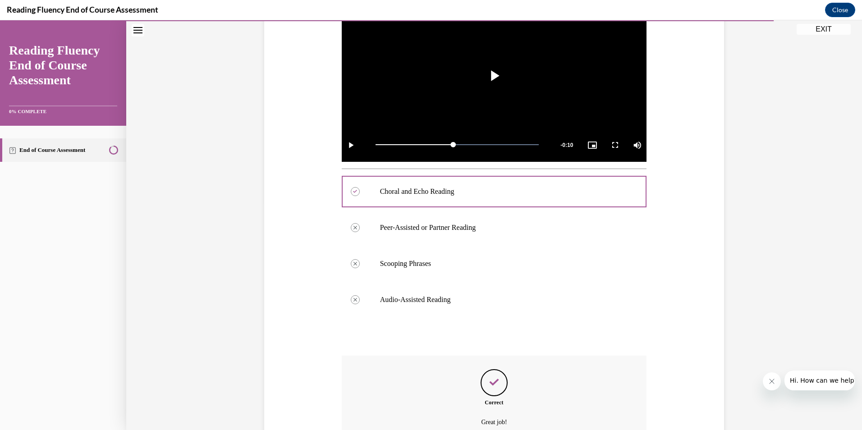
drag, startPoint x: 491, startPoint y: 144, endPoint x: 449, endPoint y: 143, distance: 42.8
click at [449, 144] on div "0:08" at bounding box center [414, 144] width 78 height 1
click at [395, 111] on video "Video player" at bounding box center [494, 76] width 305 height 172
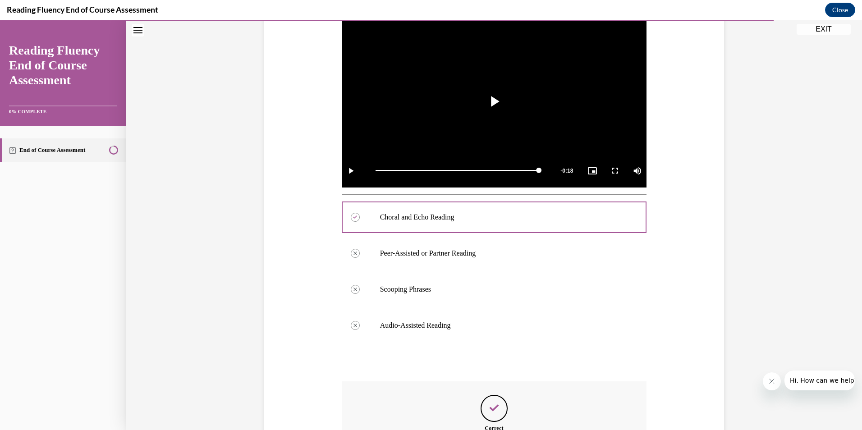
scroll to position [204, 0]
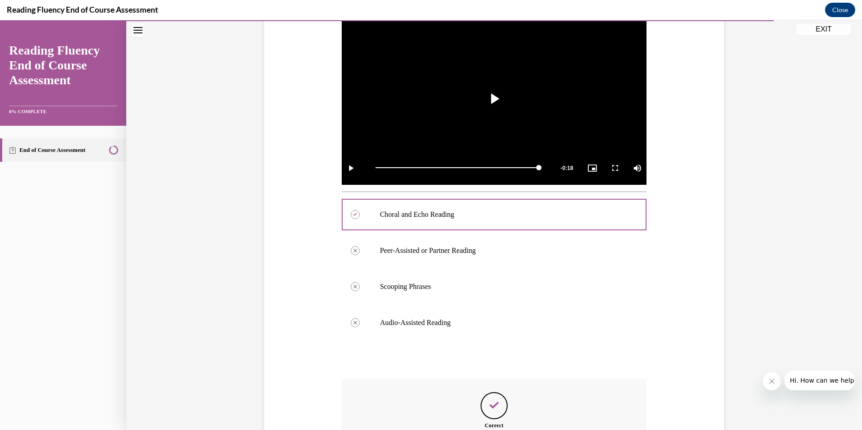
click at [691, 296] on div "Question 14/16 In this video, which instructional strategy for fluency is Ms. S…" at bounding box center [494, 210] width 464 height 631
drag, startPoint x: 533, startPoint y: 167, endPoint x: 412, endPoint y: 166, distance: 120.4
click at [412, 167] on div "0:04" at bounding box center [397, 167] width 44 height 1
drag, startPoint x: 412, startPoint y: 129, endPoint x: 400, endPoint y: 133, distance: 13.3
click at [412, 129] on video "Video player" at bounding box center [494, 99] width 305 height 172
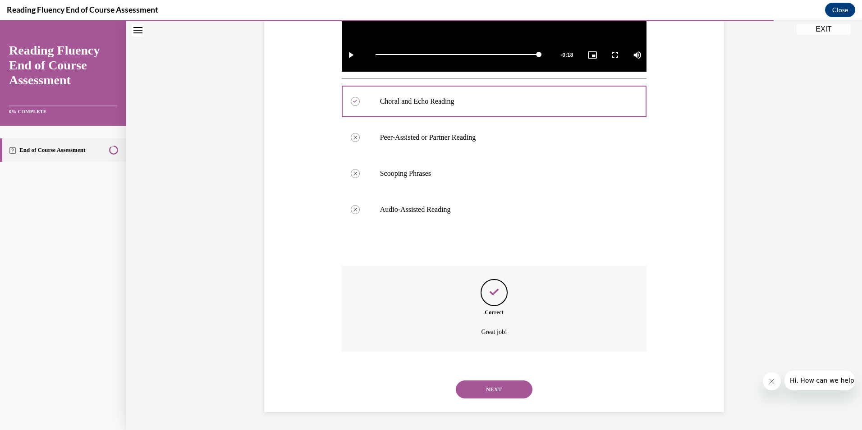
click at [492, 387] on button "NEXT" at bounding box center [494, 389] width 77 height 18
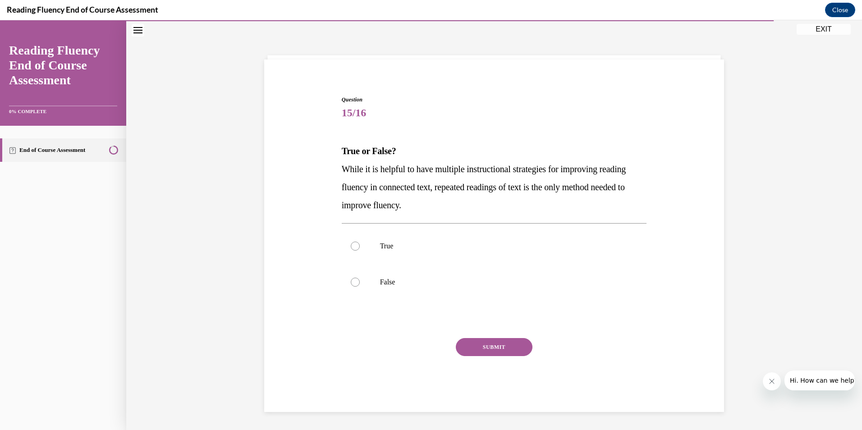
click at [351, 283] on div at bounding box center [355, 282] width 9 height 9
click at [351, 283] on input "False" at bounding box center [355, 282] width 9 height 9
radio input "true"
click at [490, 348] on button "SUBMIT" at bounding box center [494, 347] width 77 height 18
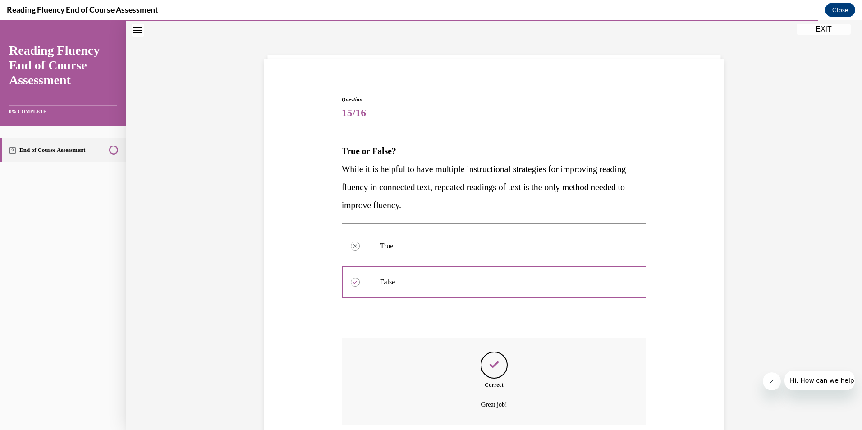
scroll to position [103, 0]
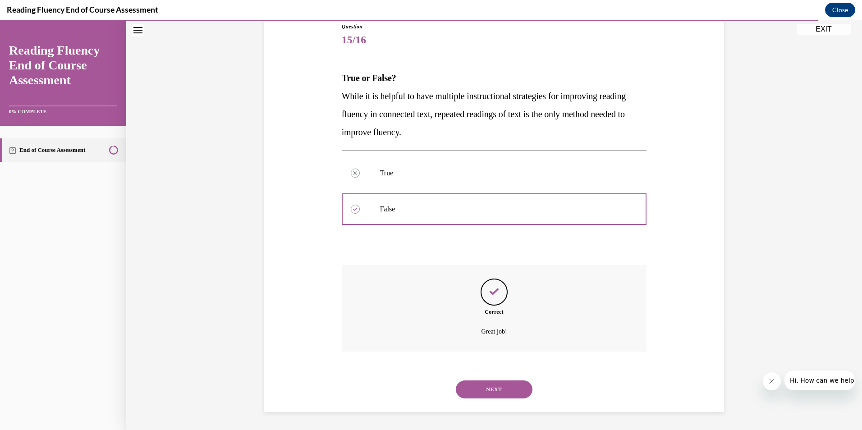
click at [499, 390] on button "NEXT" at bounding box center [494, 389] width 77 height 18
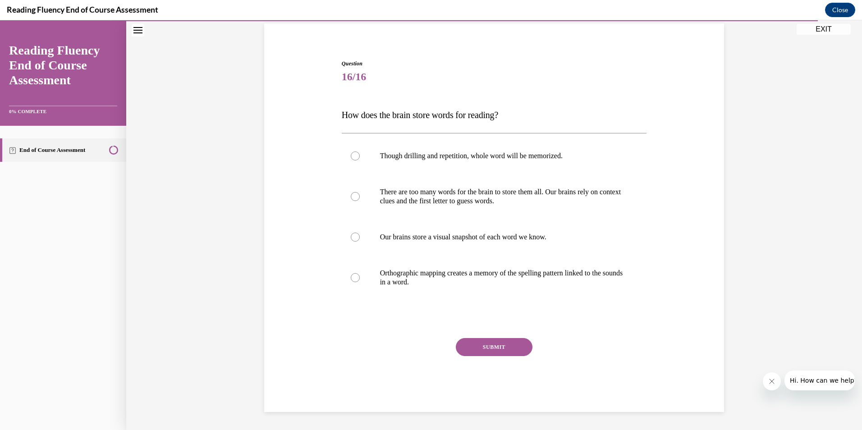
scroll to position [66, 0]
click at [351, 277] on div at bounding box center [355, 277] width 9 height 9
click at [351, 277] on input "Orthographic mapping creates a memory of the spelling pattern linked to the sou…" at bounding box center [355, 277] width 9 height 9
radio input "true"
click at [494, 348] on button "SUBMIT" at bounding box center [494, 347] width 77 height 18
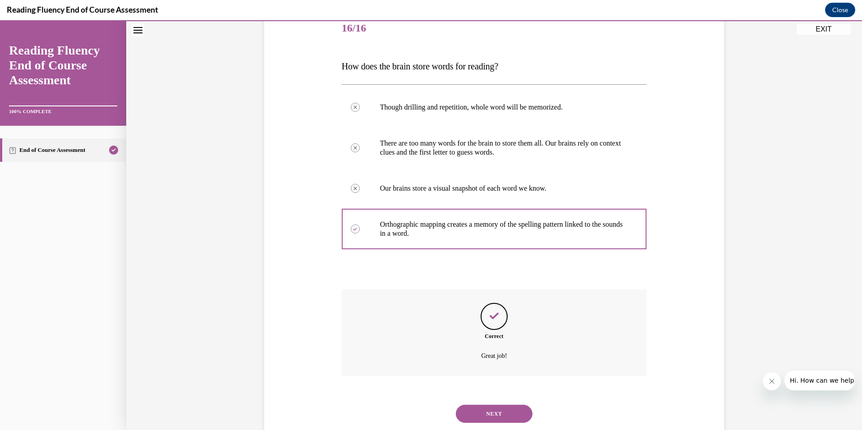
scroll to position [94, 0]
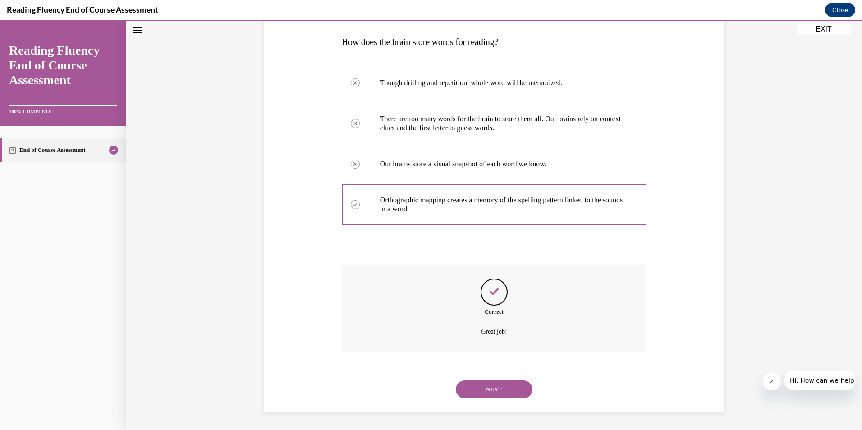
click at [488, 388] on button "NEXT" at bounding box center [494, 389] width 77 height 18
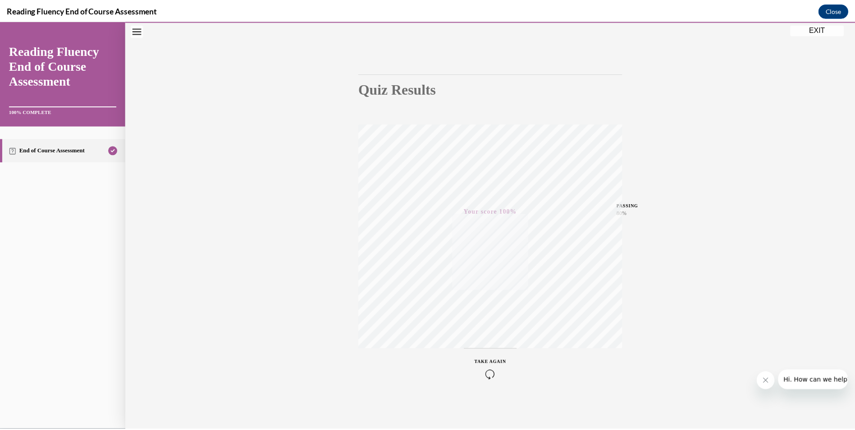
scroll to position [0, 0]
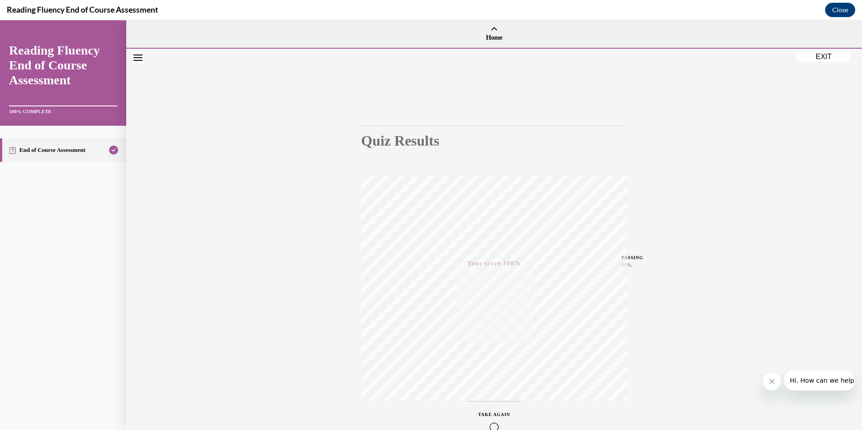
click at [824, 57] on button "EXIT" at bounding box center [823, 56] width 54 height 11
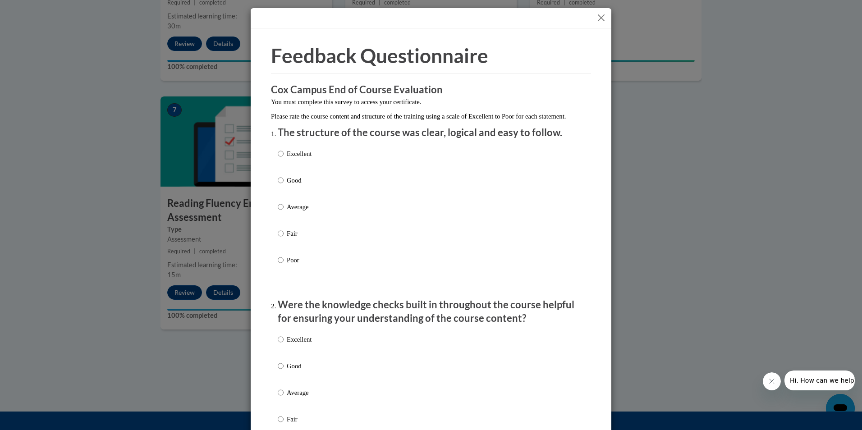
click at [599, 13] on button "Close" at bounding box center [600, 17] width 11 height 11
